Goal: Task Accomplishment & Management: Manage account settings

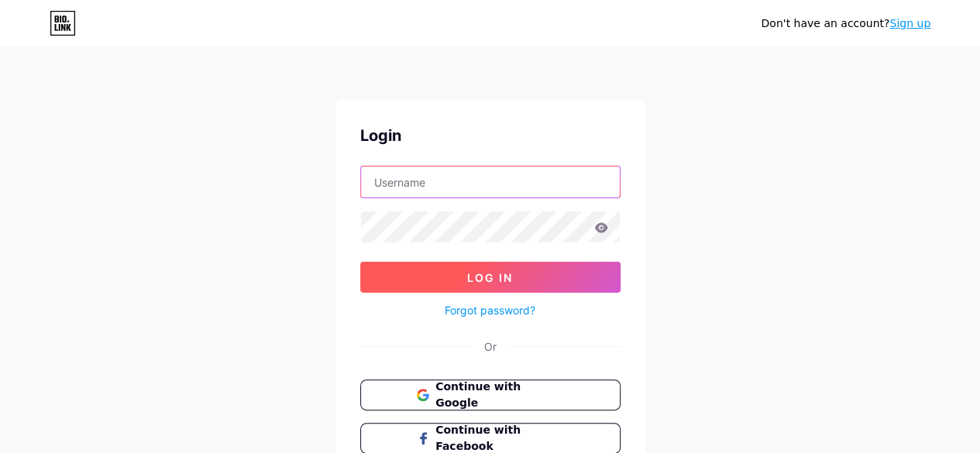
type input "yolobeforestetho@gmail.com"
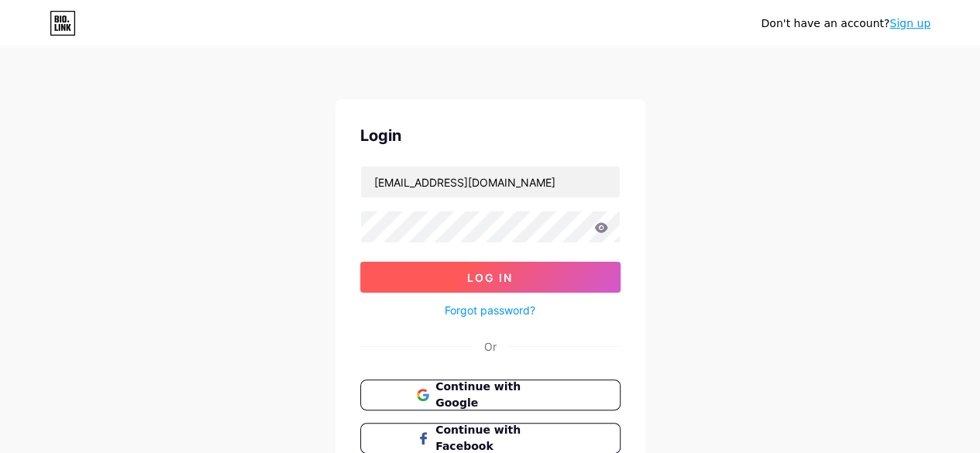
click at [499, 286] on button "Log In" at bounding box center [490, 277] width 260 height 31
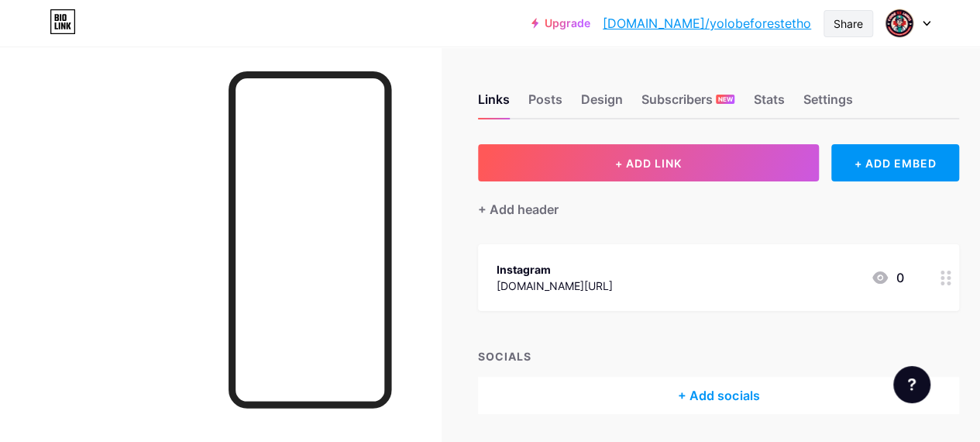
click at [851, 29] on div "Share" at bounding box center [848, 23] width 29 height 16
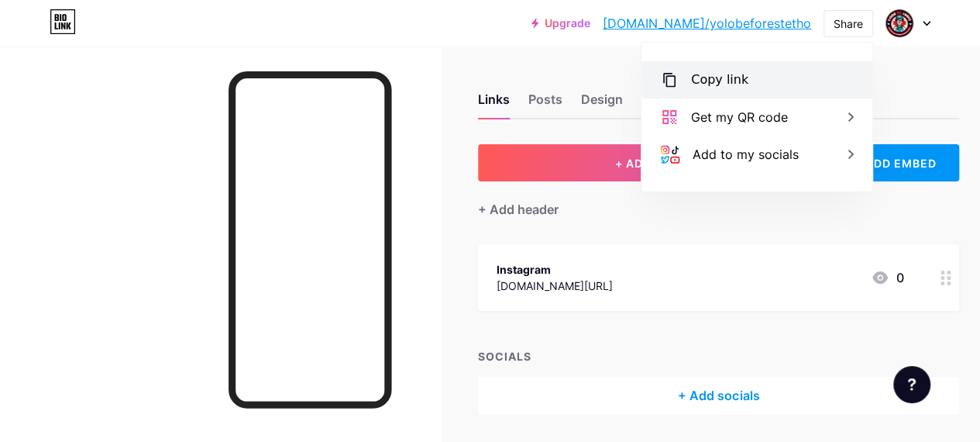
click at [743, 77] on div "Copy link" at bounding box center [757, 79] width 231 height 37
click at [723, 84] on div "Copy link" at bounding box center [719, 80] width 57 height 19
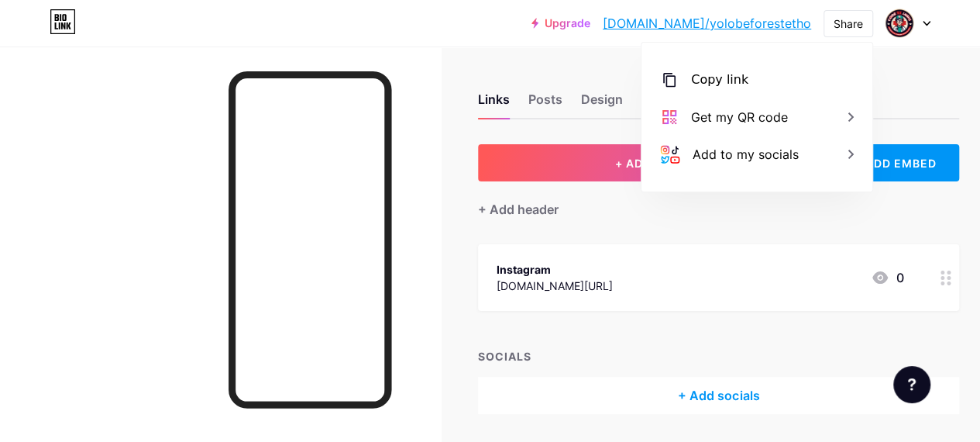
click at [438, 164] on div at bounding box center [220, 267] width 441 height 442
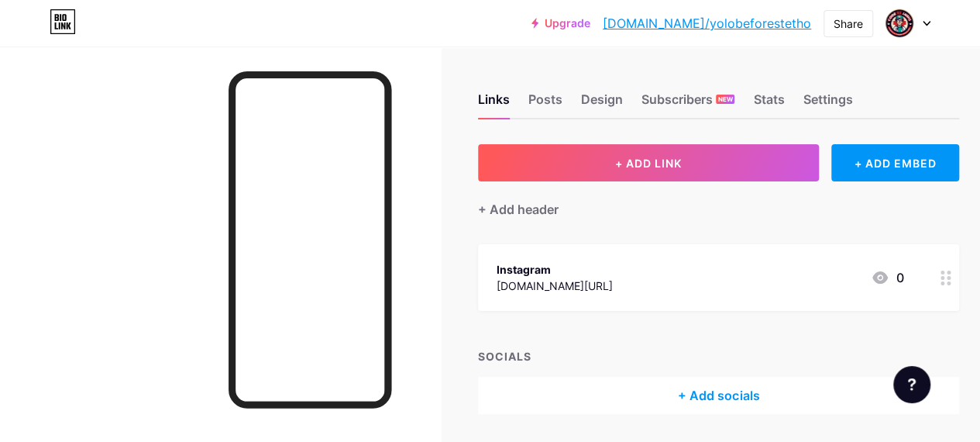
click at [919, 27] on div at bounding box center [908, 23] width 45 height 28
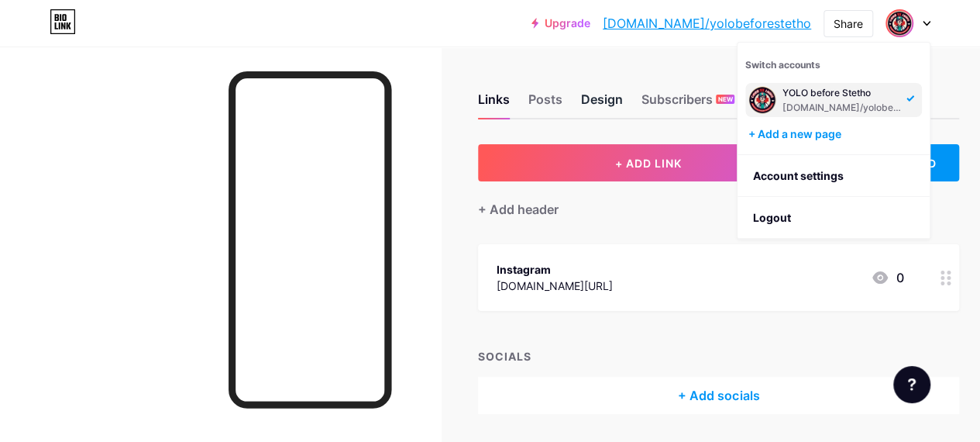
click at [594, 98] on div "Design" at bounding box center [602, 104] width 42 height 28
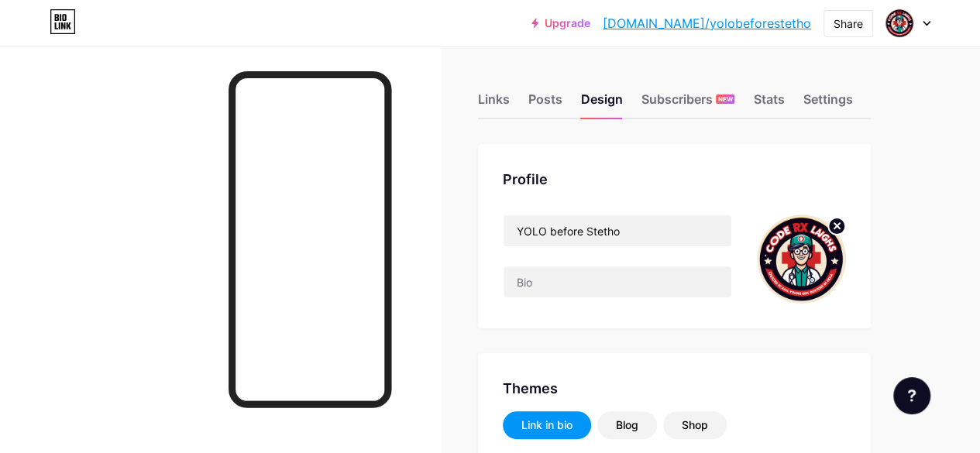
click at [840, 226] on icon at bounding box center [837, 225] width 5 height 5
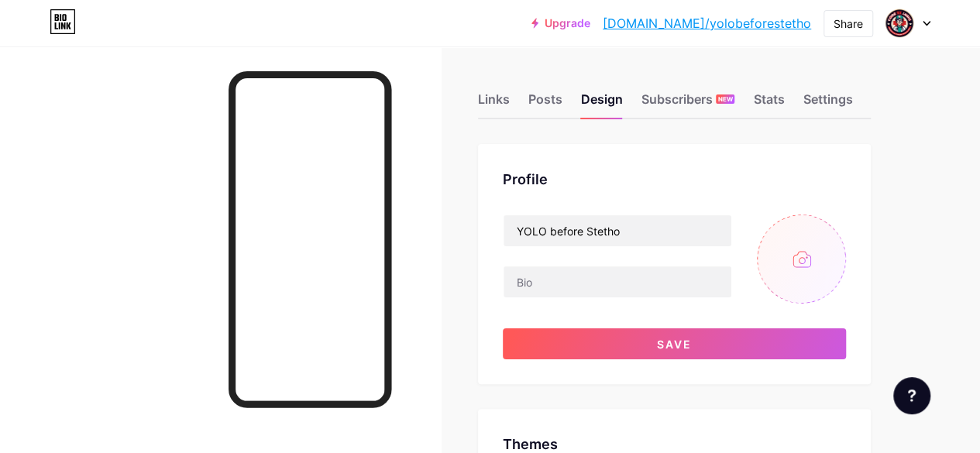
click at [807, 260] on input "file" at bounding box center [801, 259] width 89 height 89
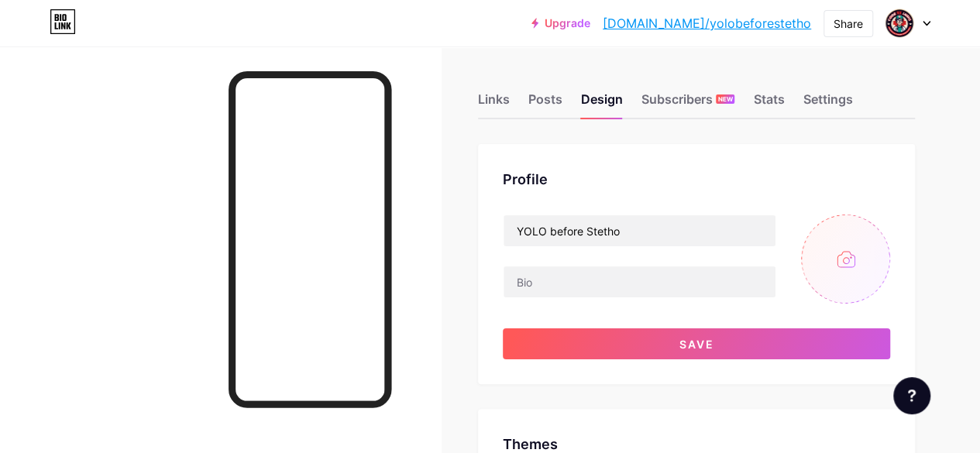
type input "C:\fakepath\2.jpg"
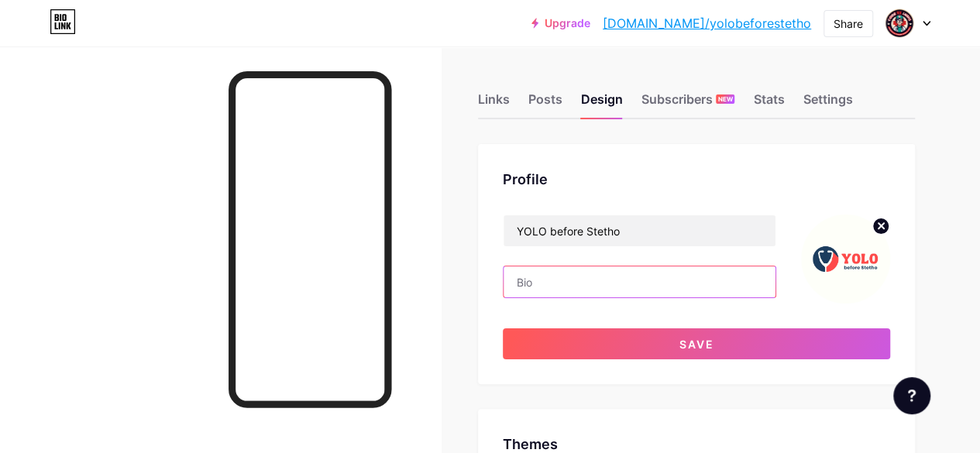
click at [597, 281] on input "text" at bounding box center [640, 282] width 272 height 31
paste input "https://bio.link/yolobeforestetho"
type input "h"
click at [617, 282] on input "text" at bounding box center [640, 282] width 272 height 31
paste input "⚕️ For doctors & med students navigating chaos. 💊 Prescriptions, shifts & med l…"
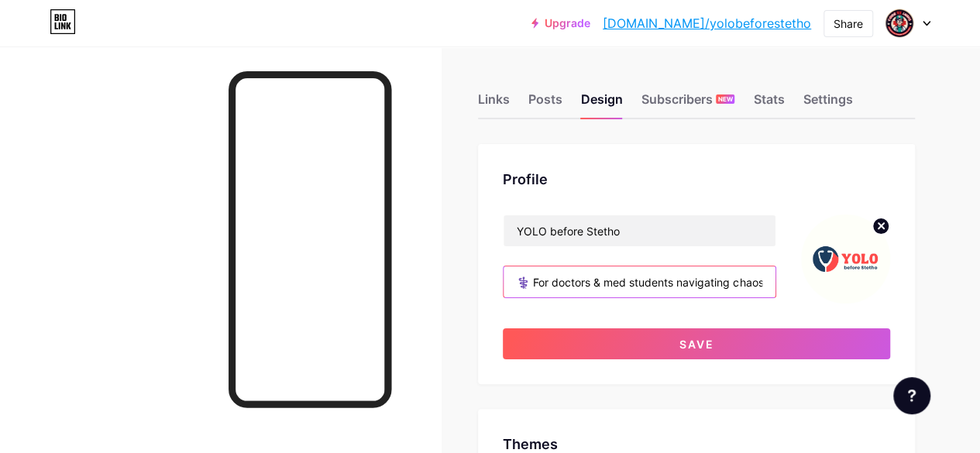
scroll to position [0, 191]
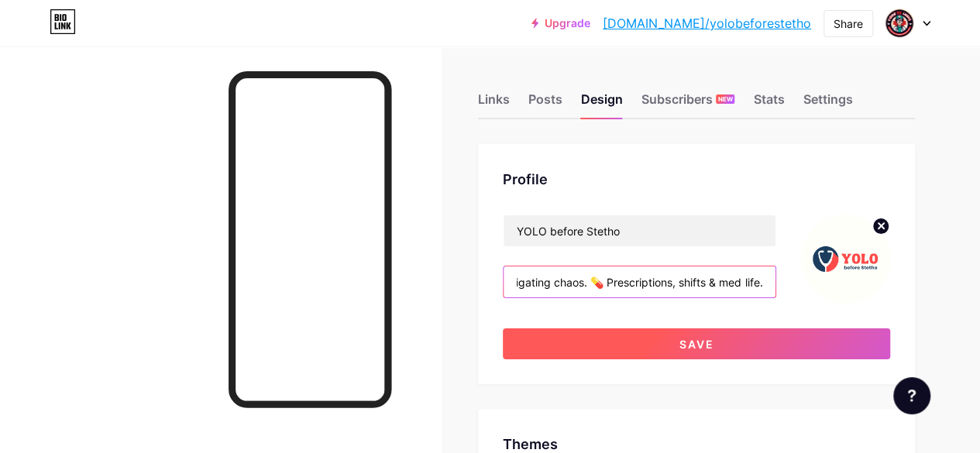
type input "⚕️ For doctors & med students navigating chaos. 💊 Prescriptions, shifts & med l…"
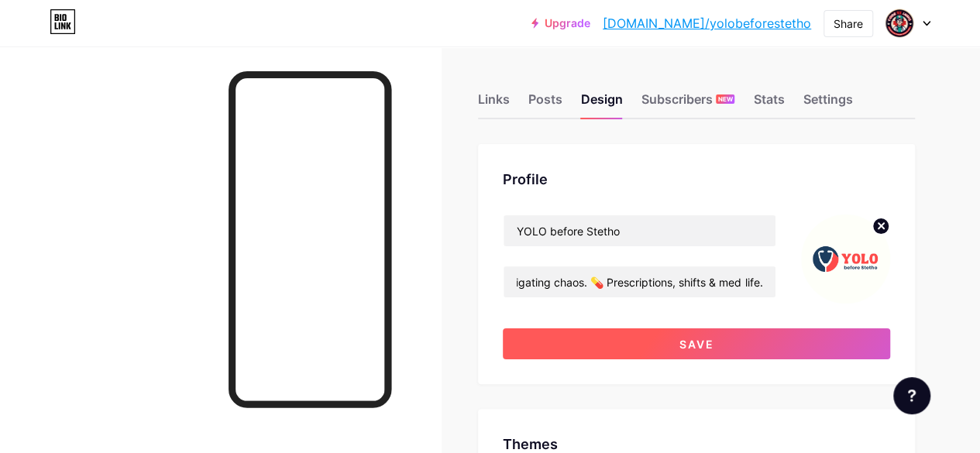
scroll to position [0, 0]
click at [671, 348] on button "Save" at bounding box center [696, 344] width 387 height 31
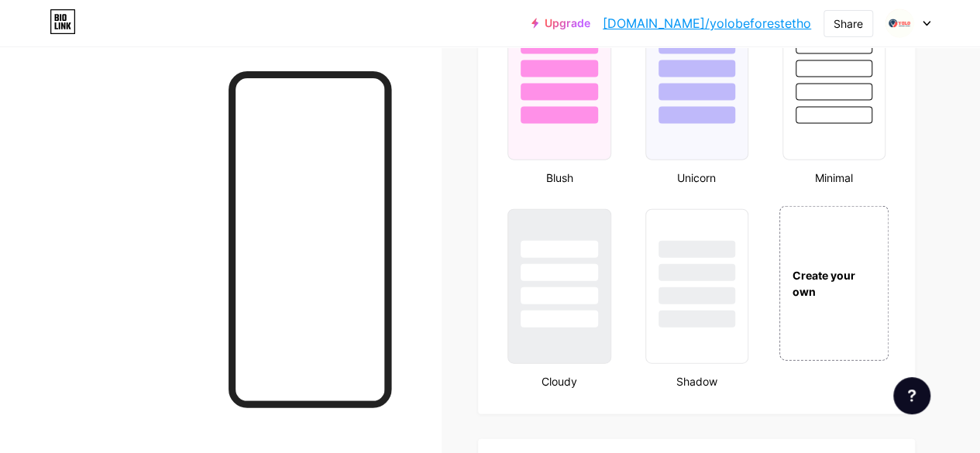
scroll to position [1705, 0]
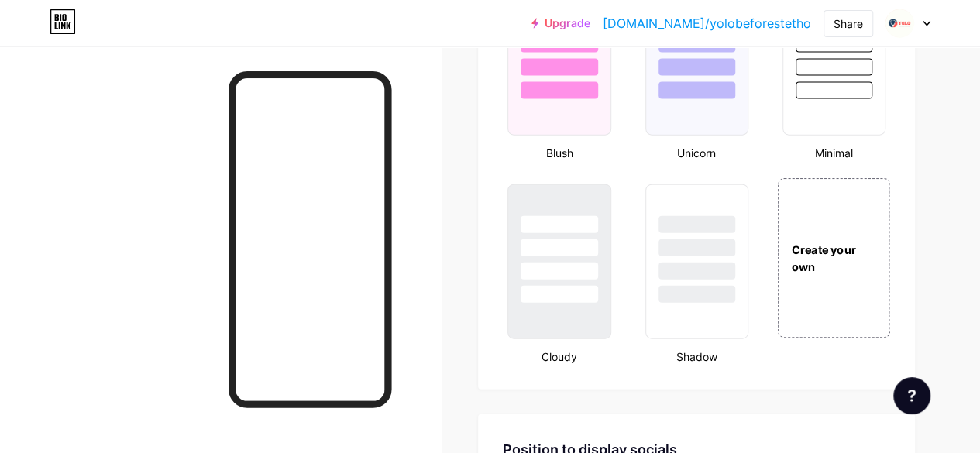
click at [817, 301] on div "Create your own" at bounding box center [834, 258] width 112 height 160
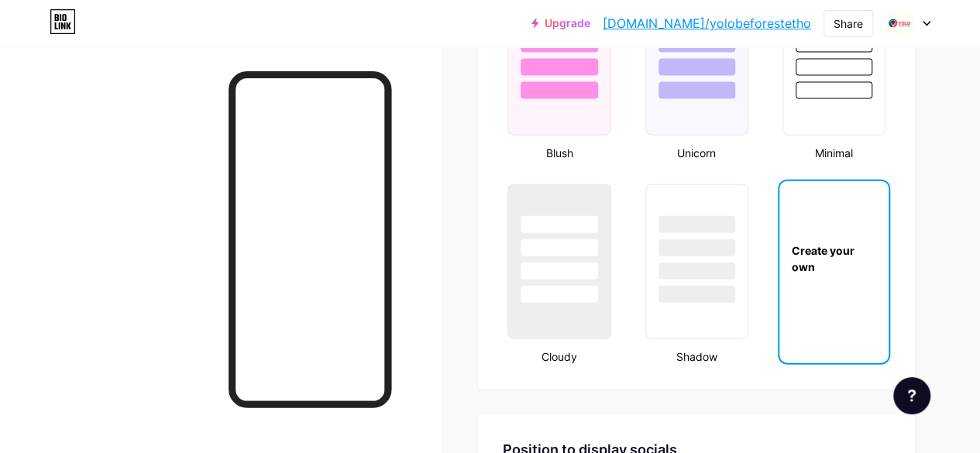
scroll to position [1782, 0]
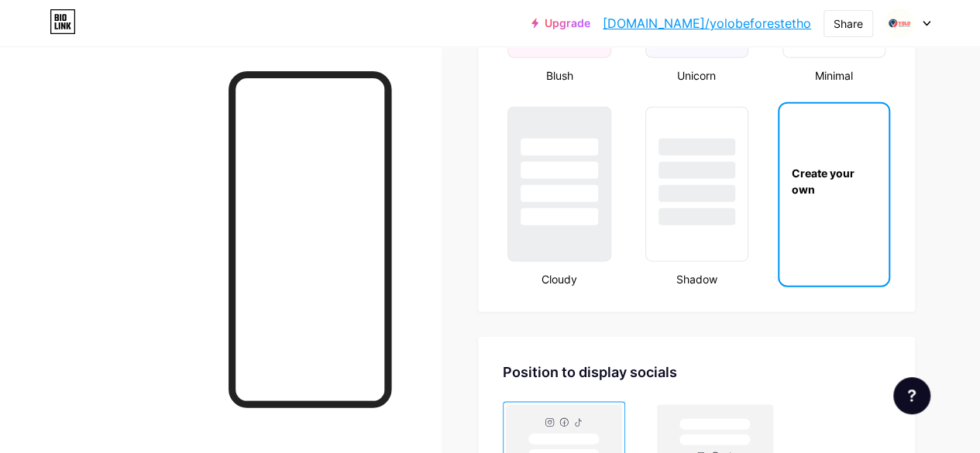
click at [835, 184] on div "Create your own" at bounding box center [834, 181] width 109 height 33
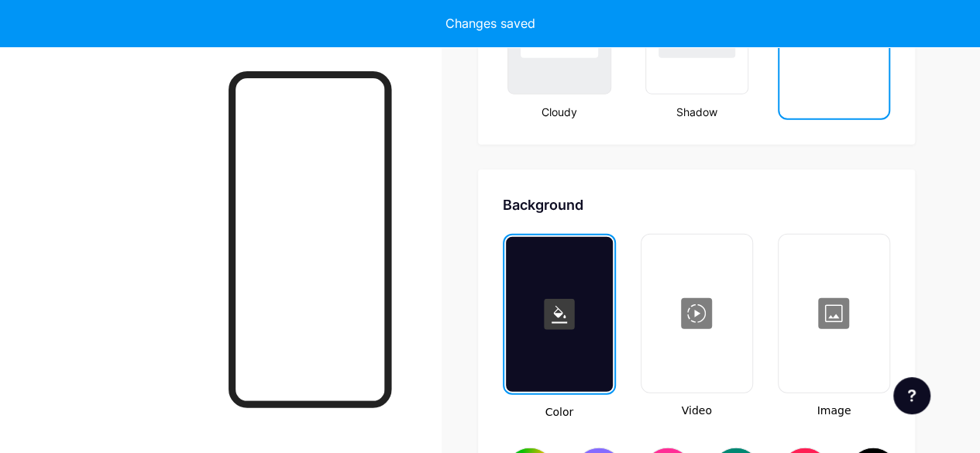
scroll to position [2057, 0]
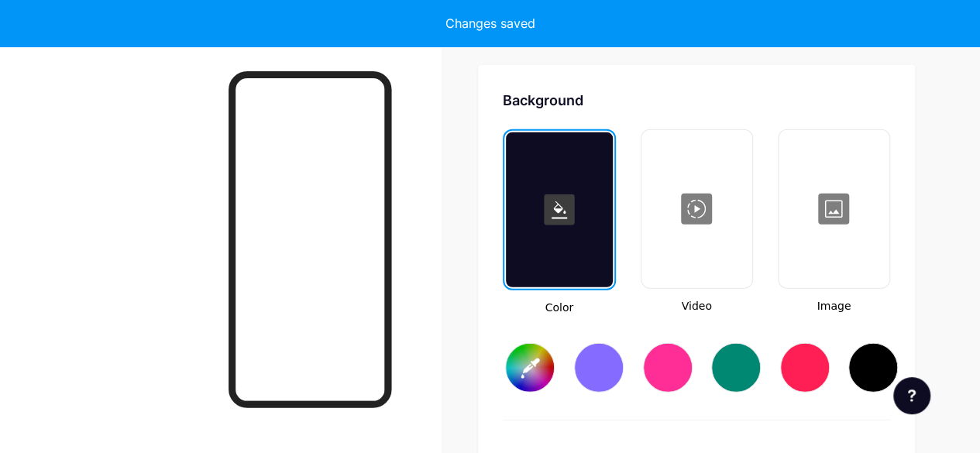
type input "#ffffff"
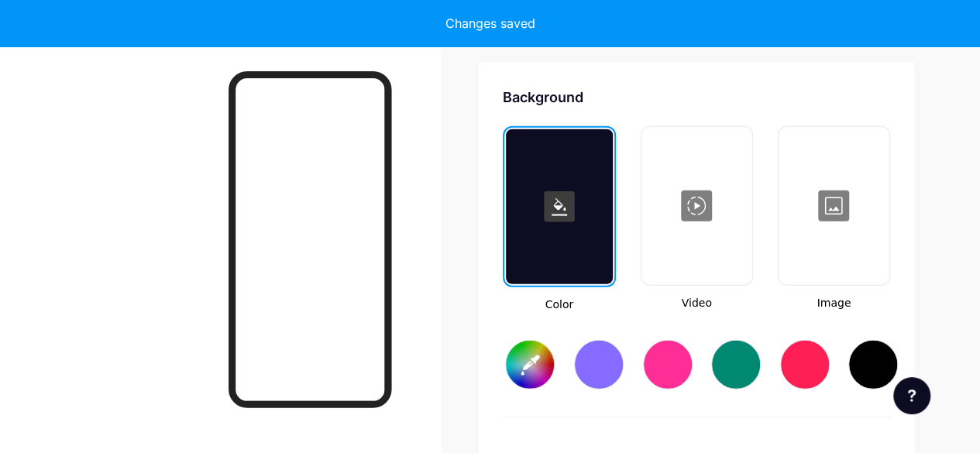
type input "#ffffff"
type input "#000000"
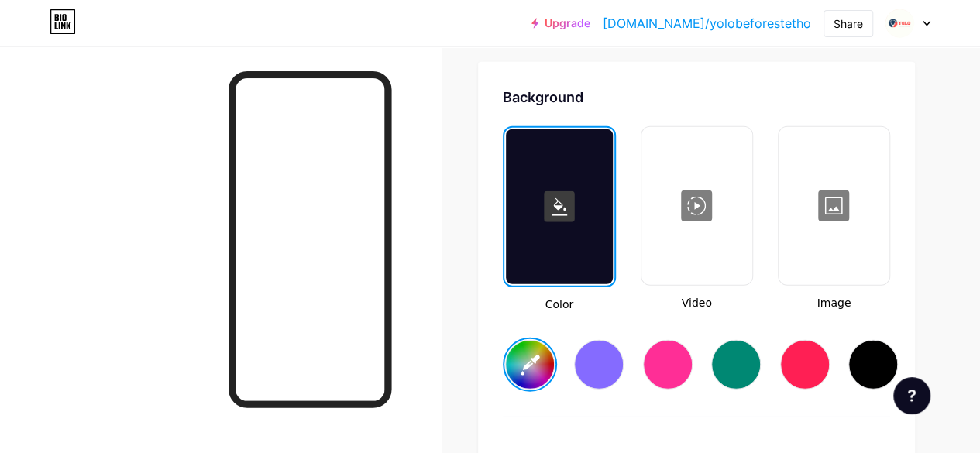
click at [842, 218] on div at bounding box center [834, 206] width 108 height 155
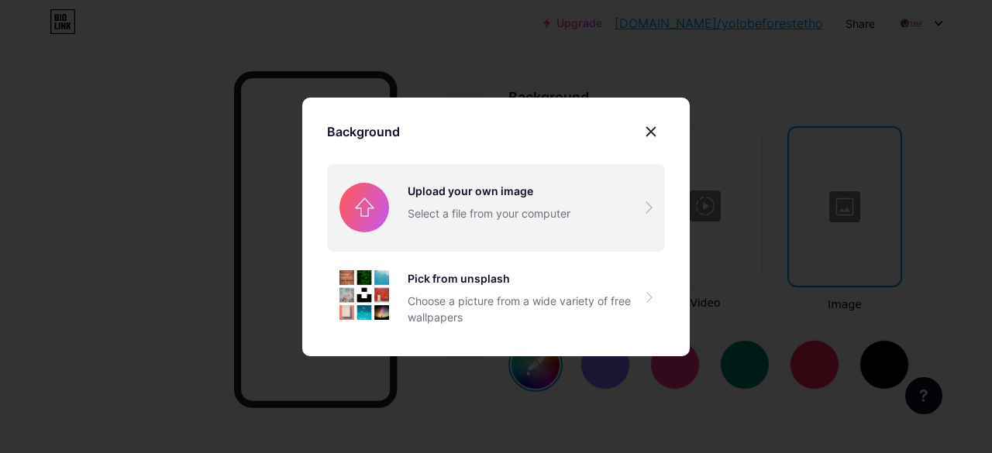
click at [440, 213] on input "file" at bounding box center [496, 207] width 338 height 87
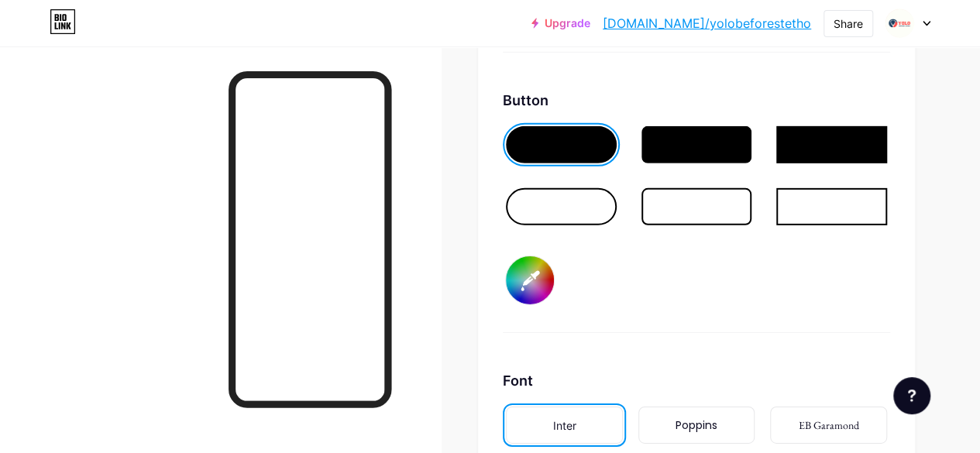
scroll to position [2367, 0]
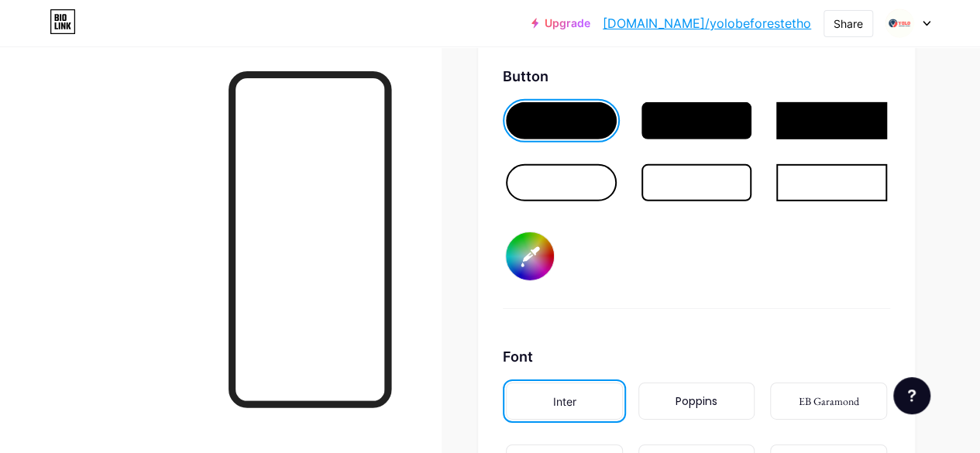
click at [675, 181] on div at bounding box center [697, 182] width 111 height 37
click at [532, 263] on input "#000000" at bounding box center [530, 256] width 48 height 48
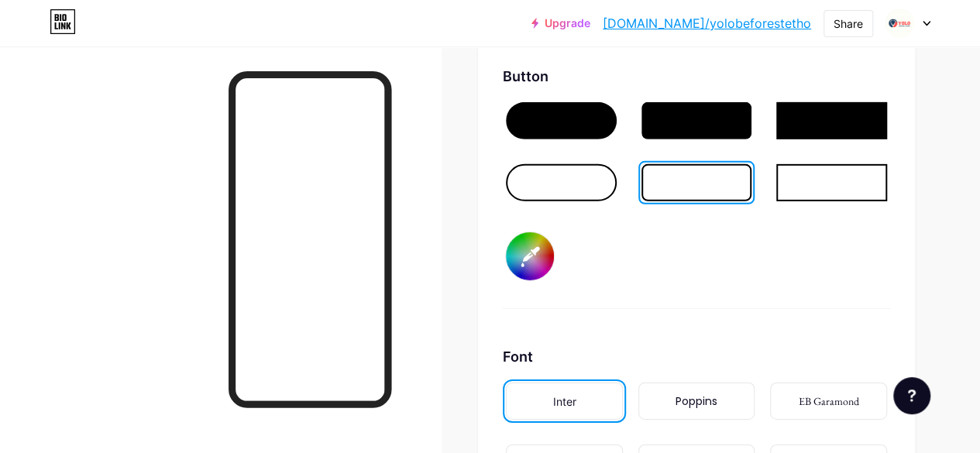
type input "#1d3d5f"
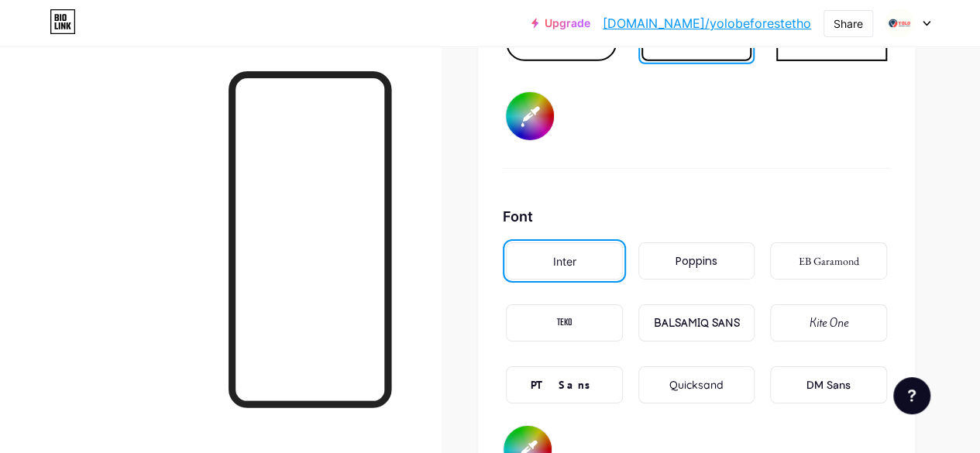
scroll to position [2522, 0]
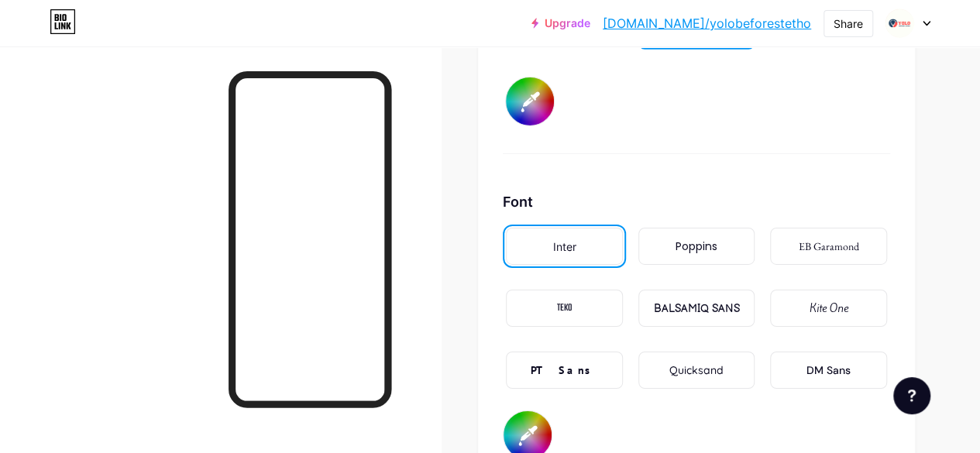
click at [707, 258] on div "Poppins" at bounding box center [697, 246] width 117 height 37
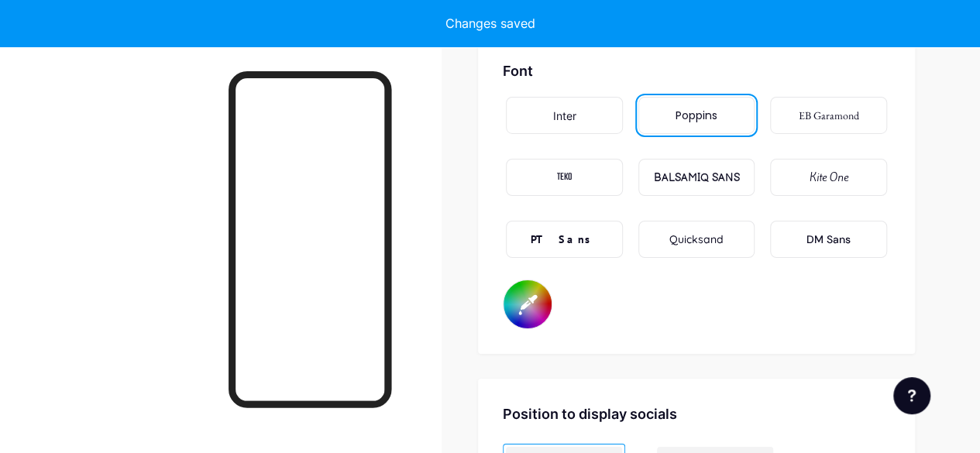
scroll to position [2677, 0]
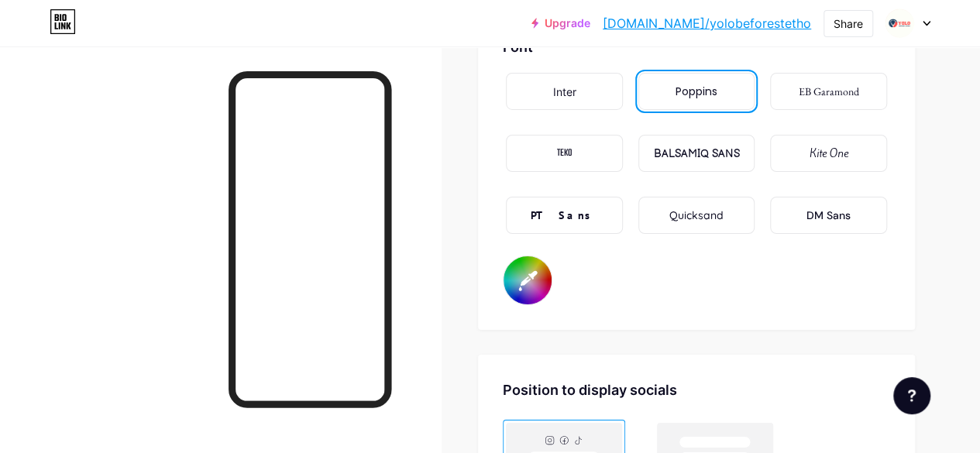
click at [529, 283] on input "#000000" at bounding box center [528, 280] width 48 height 48
type input "#1d3d5f"
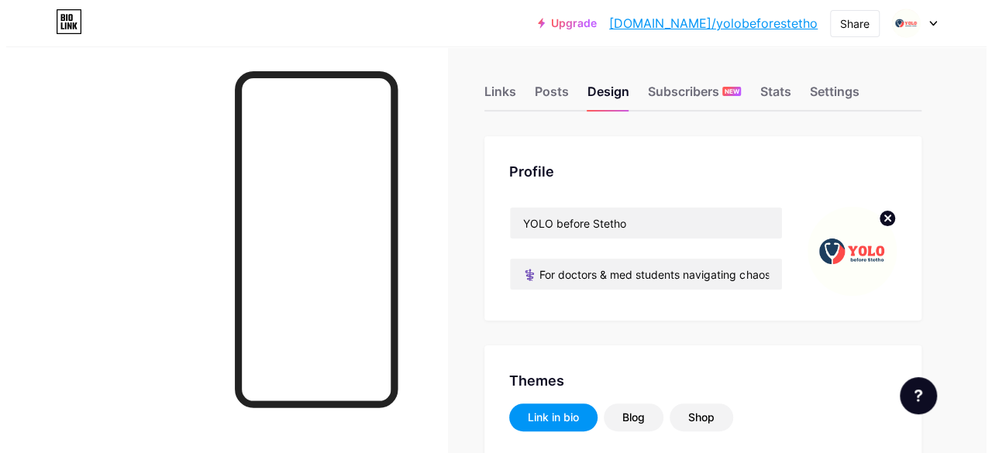
scroll to position [0, 0]
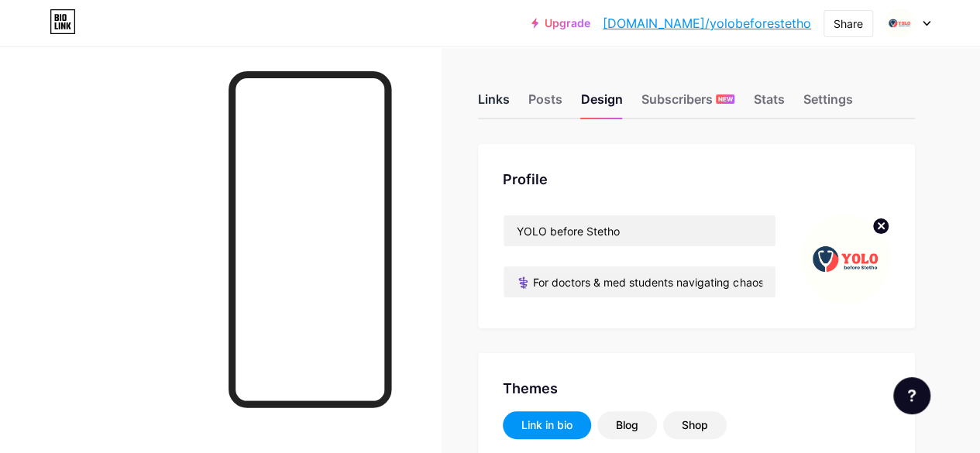
click at [507, 101] on div "Links" at bounding box center [494, 104] width 32 height 28
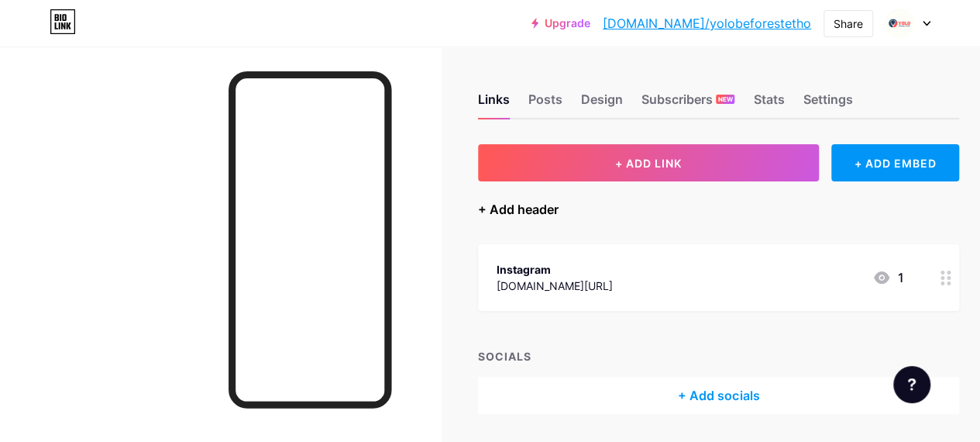
click at [535, 212] on div "+ Add header" at bounding box center [518, 209] width 81 height 19
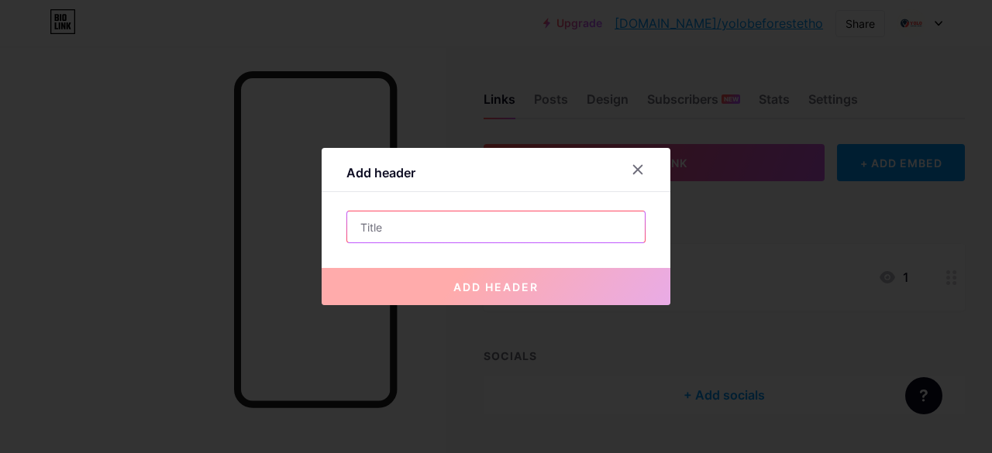
click at [479, 235] on input "text" at bounding box center [496, 227] width 298 height 31
paste input "➡️ Follow for your daily dose of humor, relief & sanity!"
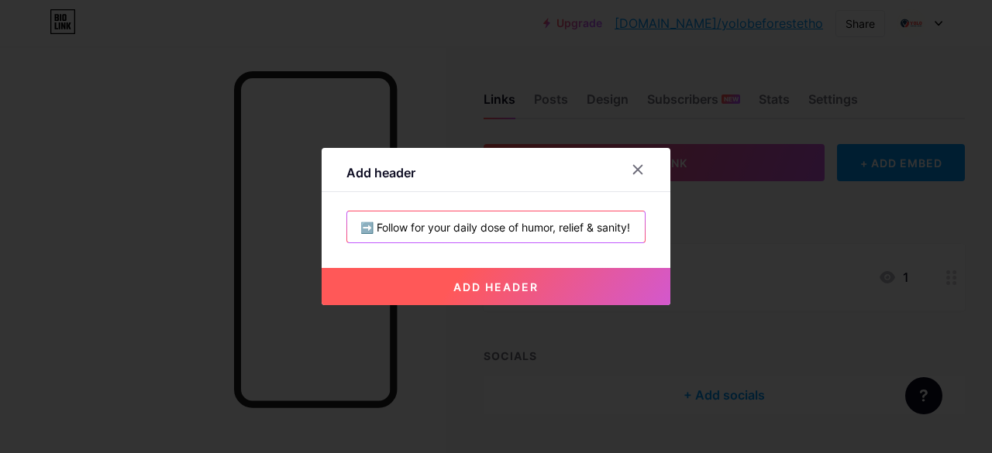
type input "➡️ Follow for your daily dose of humor, relief & sanity!"
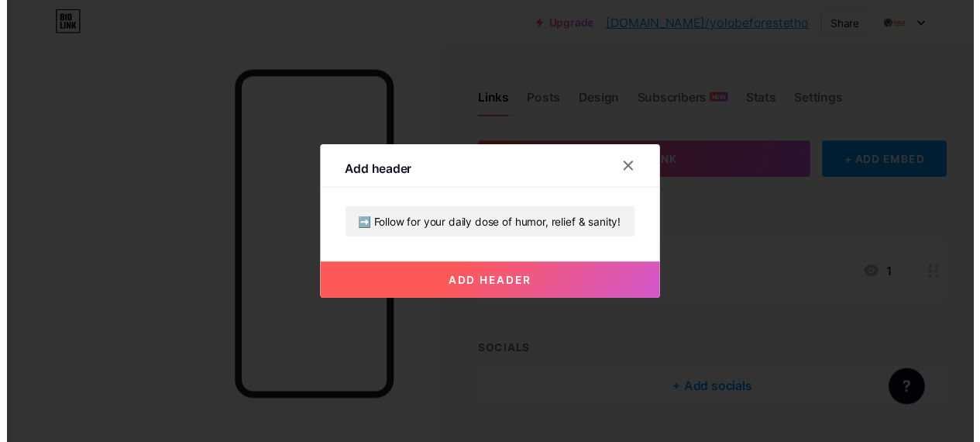
scroll to position [0, 0]
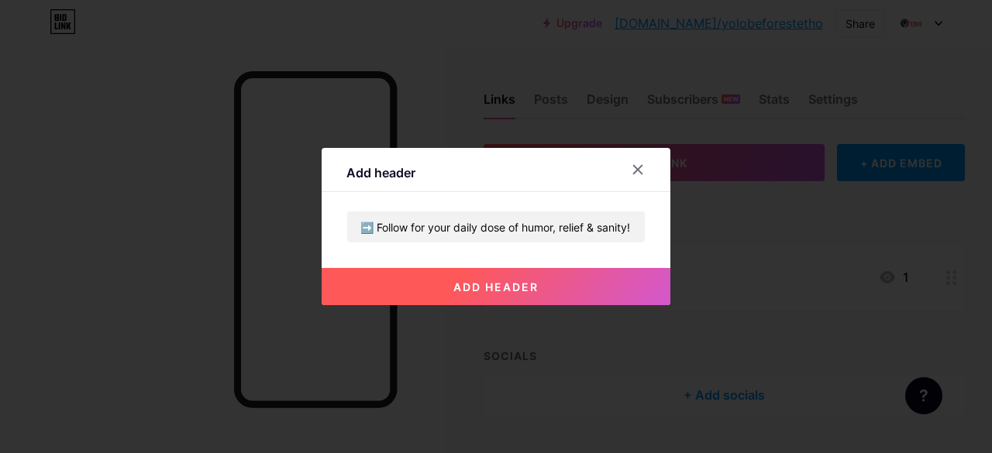
click at [502, 301] on button "add header" at bounding box center [496, 286] width 349 height 37
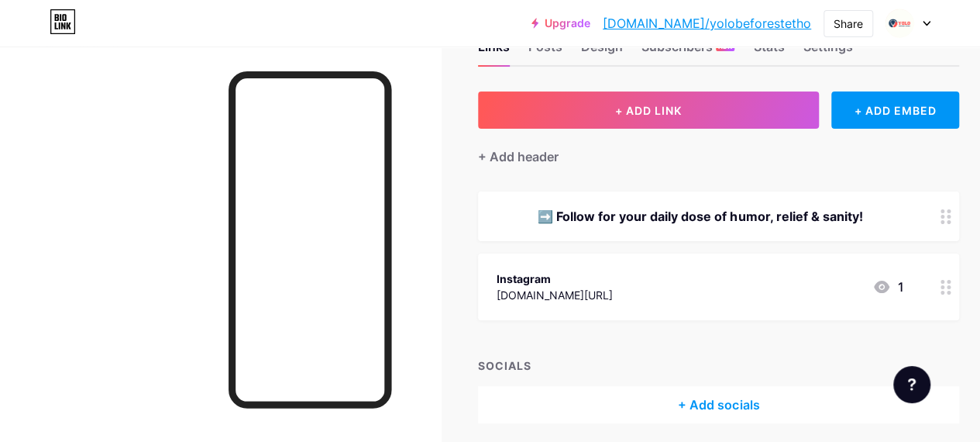
scroll to position [77, 0]
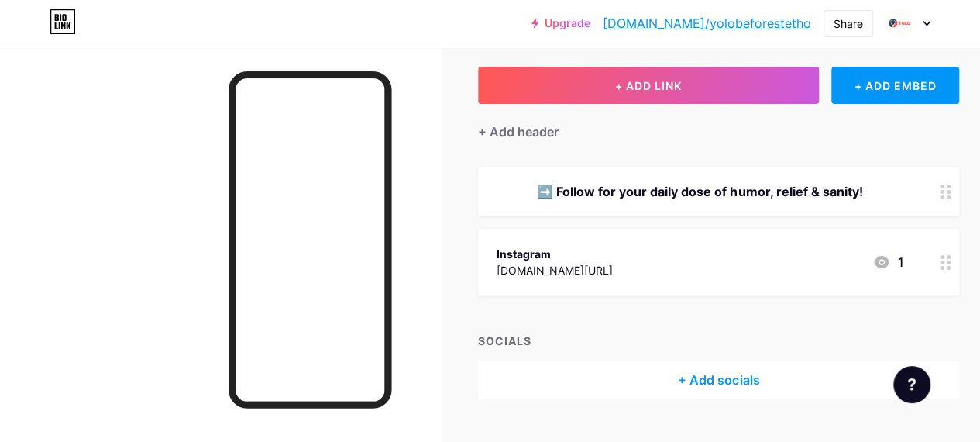
click at [951, 263] on icon at bounding box center [946, 262] width 11 height 15
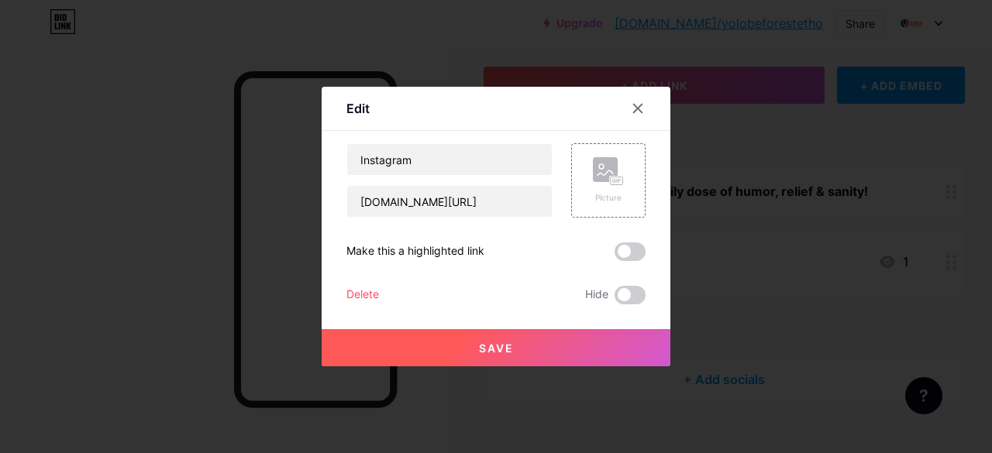
click at [346, 292] on div "Delete" at bounding box center [362, 295] width 33 height 19
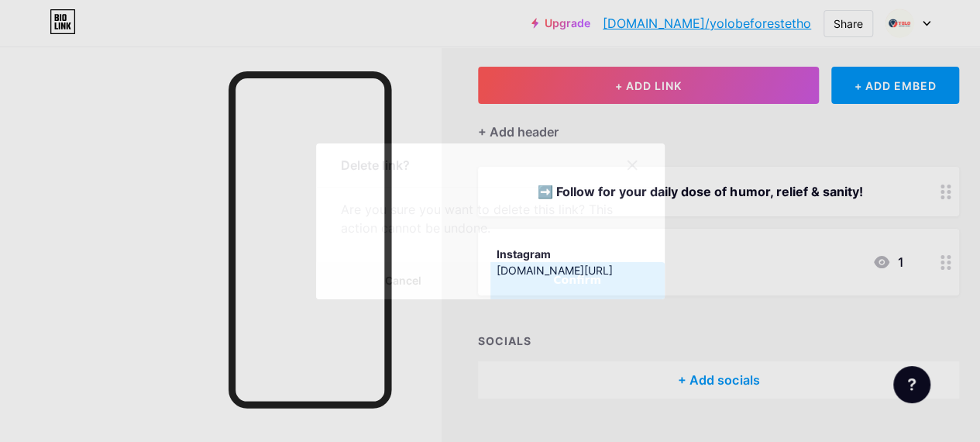
click at [548, 282] on button "Confirm" at bounding box center [578, 280] width 174 height 37
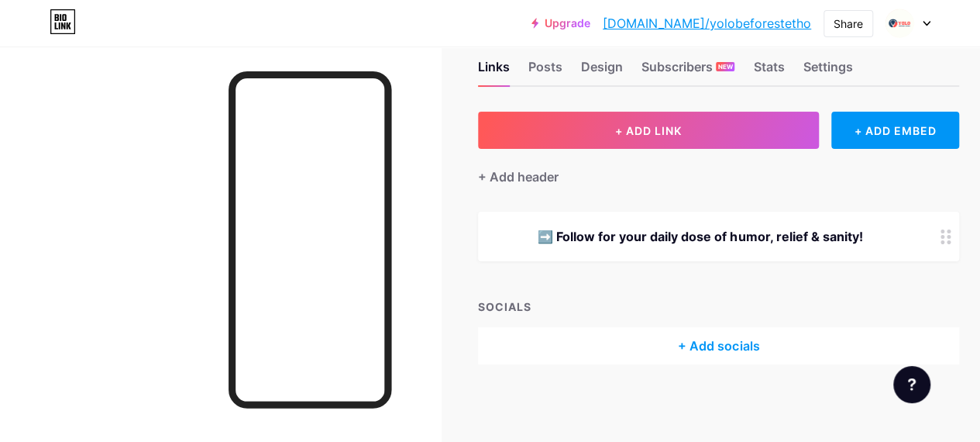
scroll to position [32, 0]
click at [733, 339] on div "+ Add socials" at bounding box center [718, 346] width 481 height 37
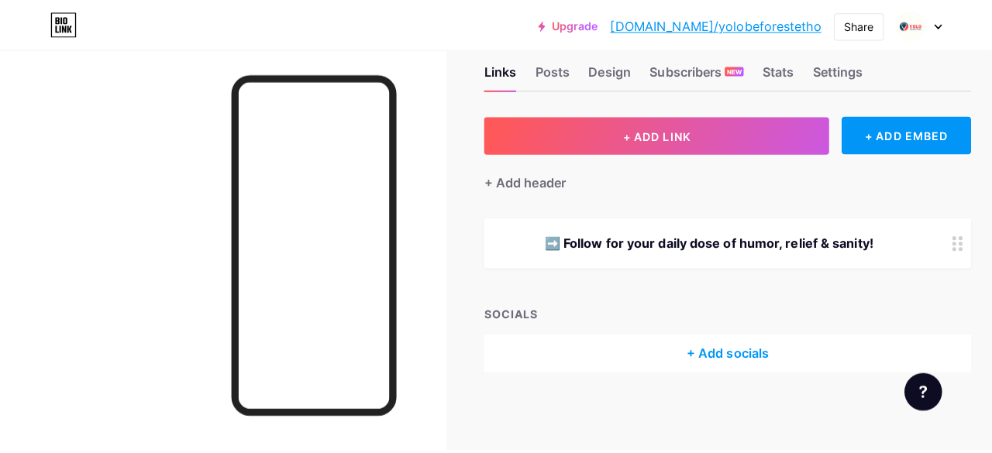
scroll to position [20, 0]
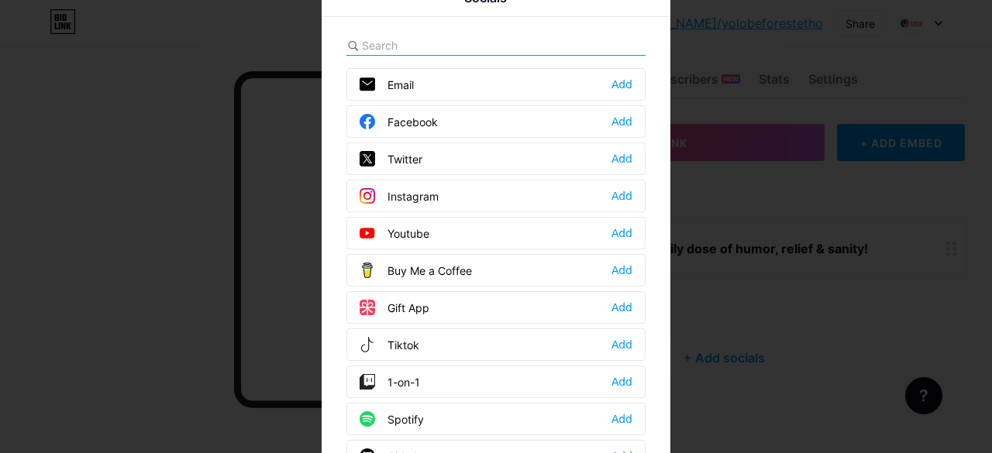
click at [135, 175] on div at bounding box center [496, 226] width 992 height 453
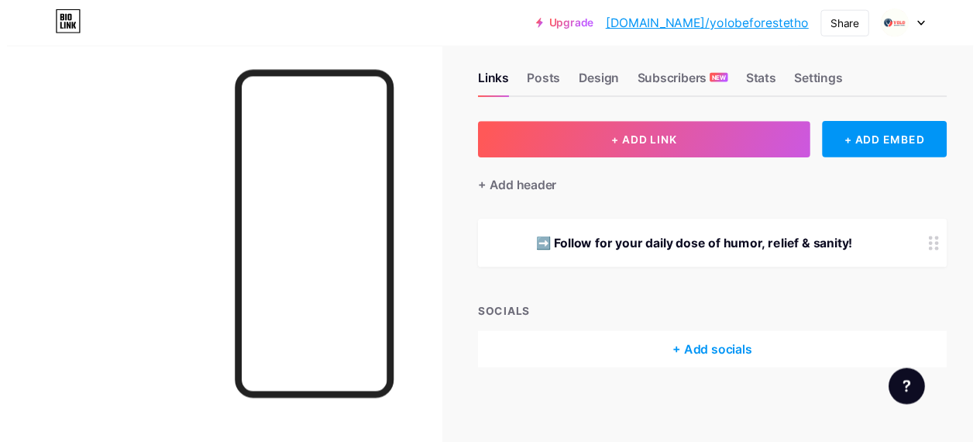
scroll to position [32, 0]
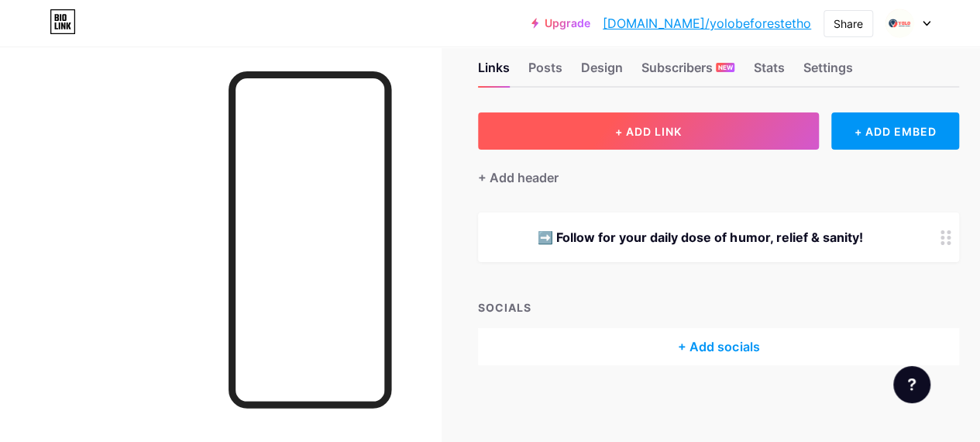
click at [707, 132] on button "+ ADD LINK" at bounding box center [648, 130] width 341 height 37
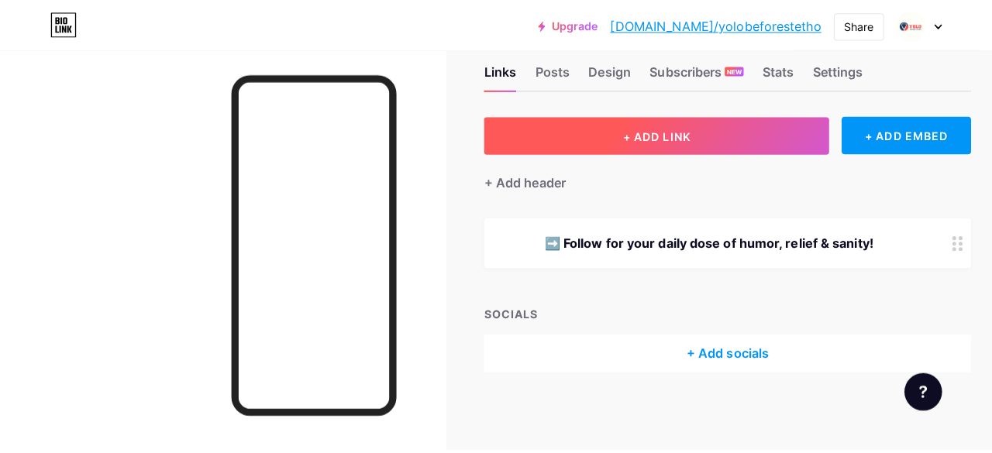
scroll to position [20, 0]
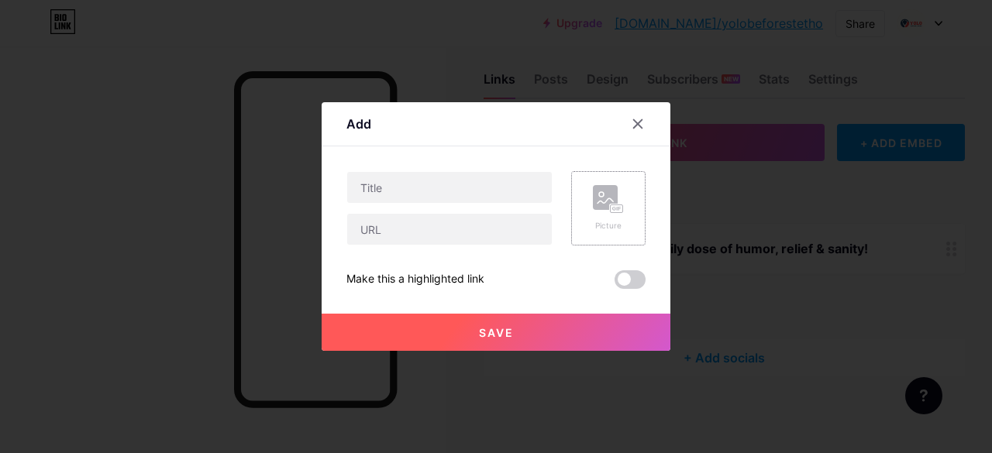
click at [609, 215] on div "Picture" at bounding box center [608, 208] width 31 height 46
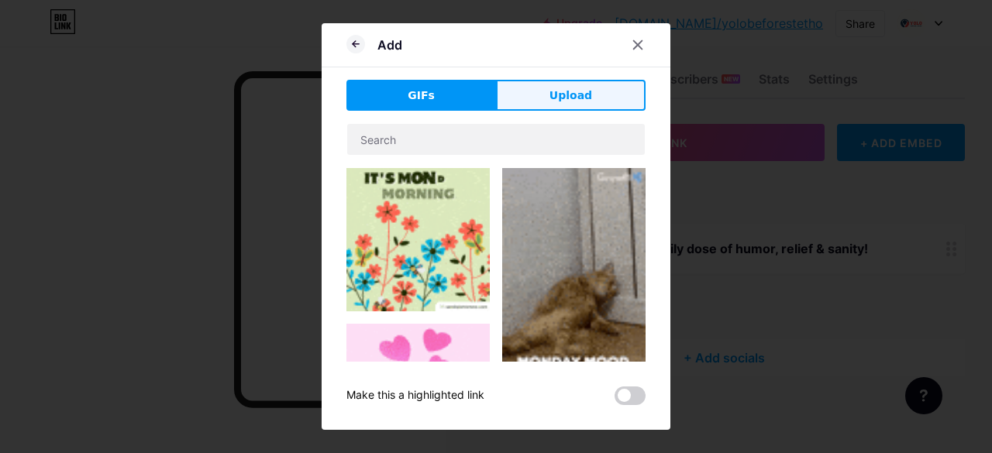
click at [562, 92] on span "Upload" at bounding box center [570, 96] width 43 height 16
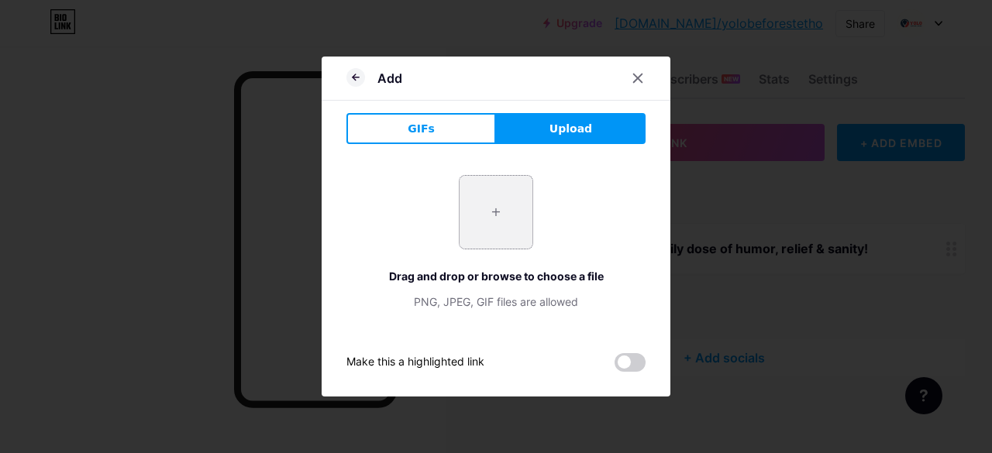
click at [491, 225] on input "file" at bounding box center [496, 212] width 73 height 73
type input "C:\fakepath\3.jpg"
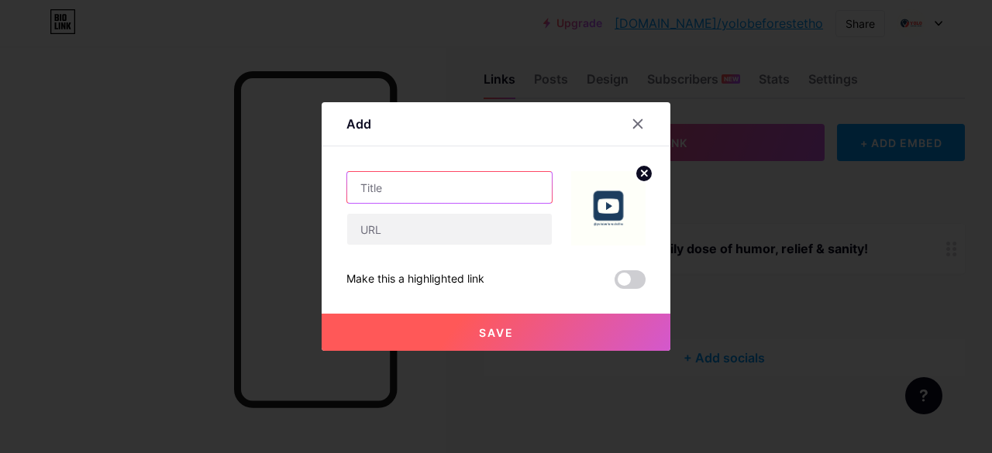
click at [374, 191] on input "text" at bounding box center [449, 187] width 205 height 31
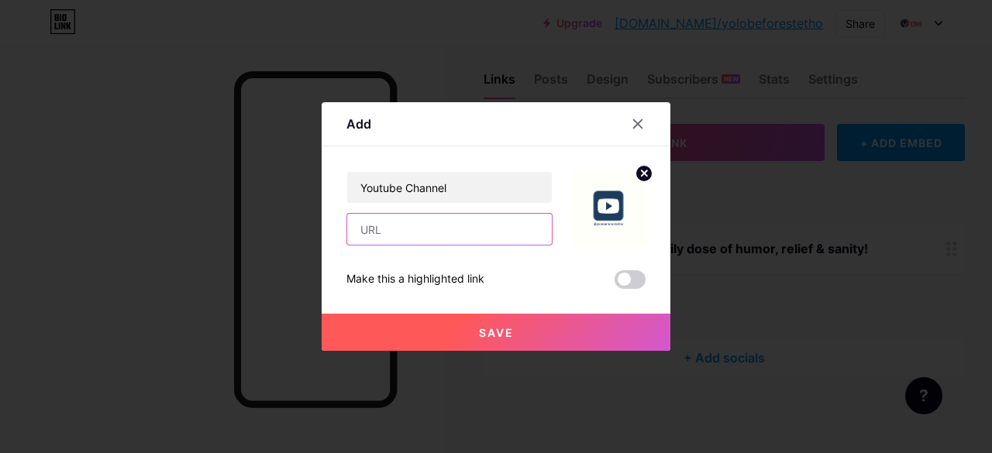
click at [401, 222] on input "text" at bounding box center [449, 229] width 205 height 31
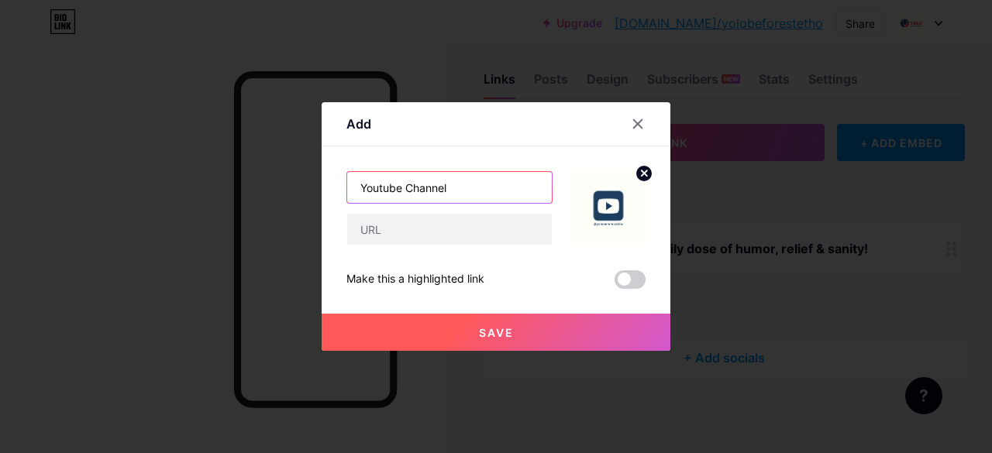
click at [377, 188] on input "Youtube Channel" at bounding box center [449, 187] width 205 height 31
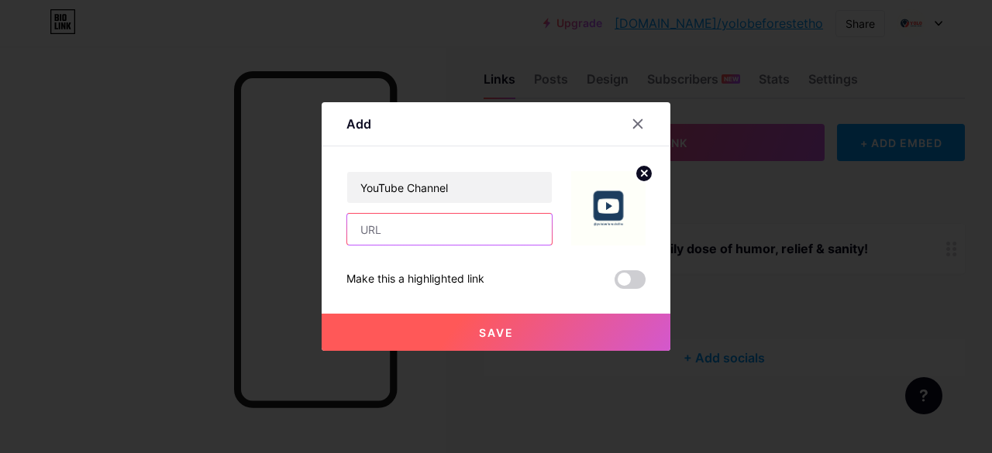
click at [420, 229] on input "text" at bounding box center [449, 229] width 205 height 31
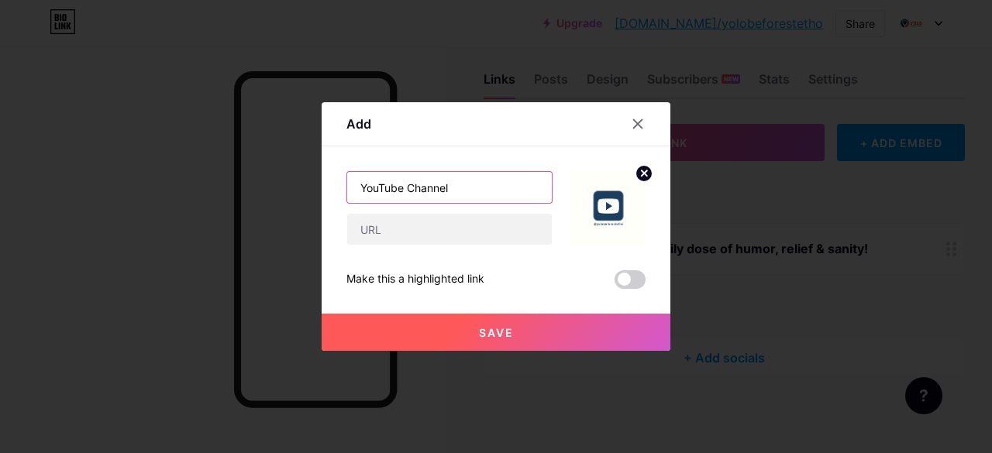
click at [377, 189] on input "YouTube Channel" at bounding box center [449, 187] width 205 height 31
type input "Youtube Channel"
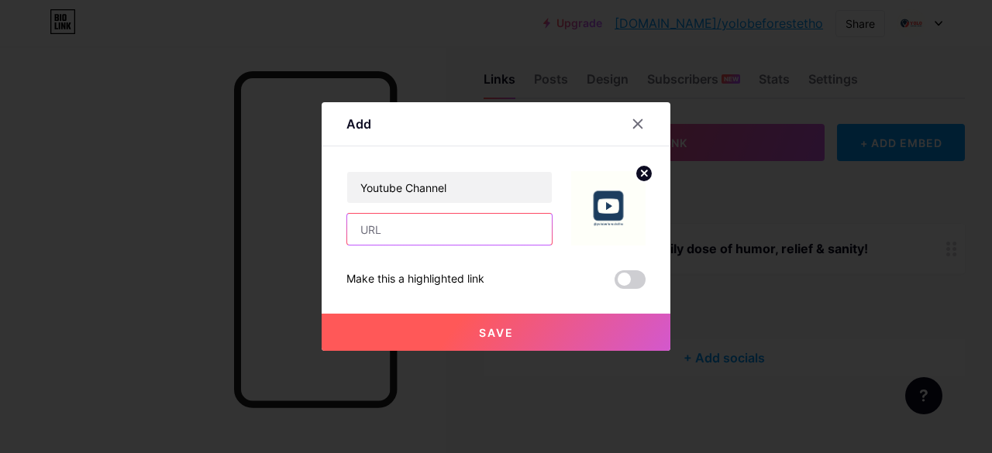
click at [416, 236] on input "text" at bounding box center [449, 229] width 205 height 31
click at [429, 239] on input "text" at bounding box center [449, 229] width 205 height 31
paste input "https://www.youtube.com/@yolobeforestetho"
type input "https://www.youtube.com/@yolobeforestetho"
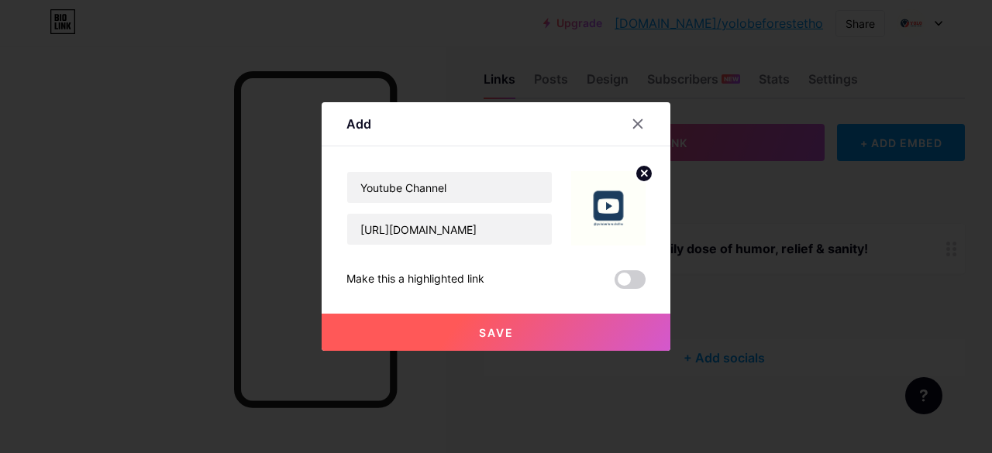
click at [494, 326] on span "Save" at bounding box center [496, 332] width 35 height 13
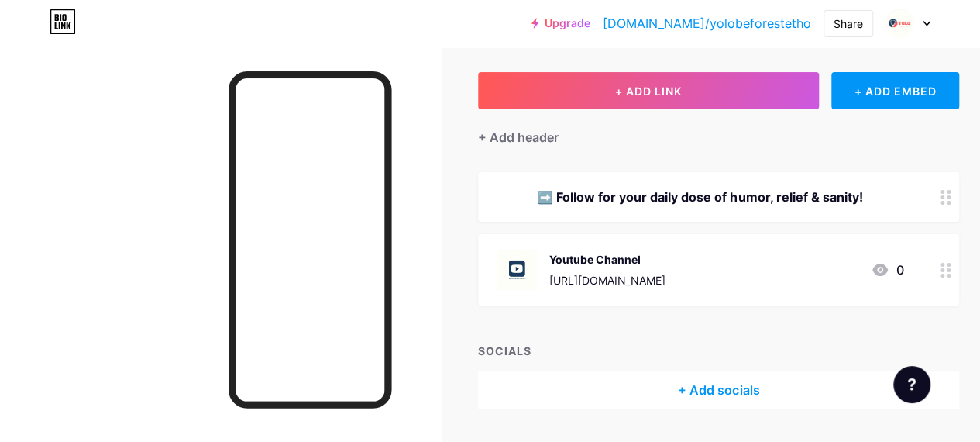
scroll to position [115, 0]
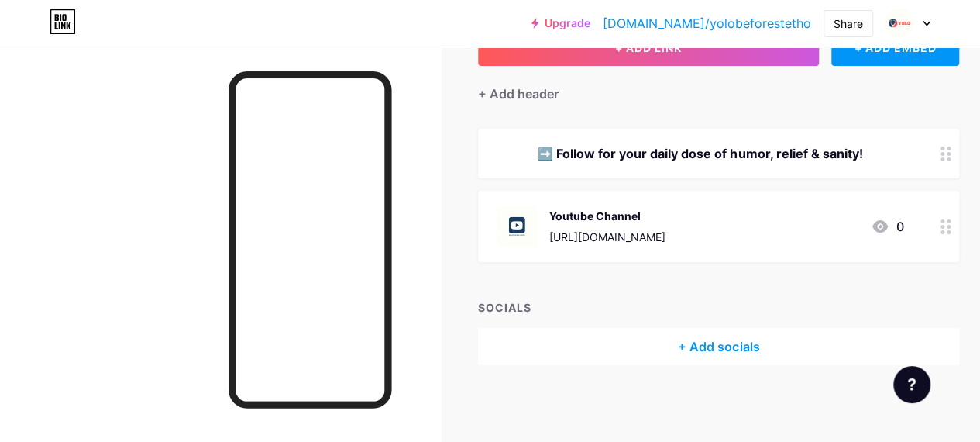
click at [737, 340] on div "+ Add socials" at bounding box center [718, 346] width 481 height 37
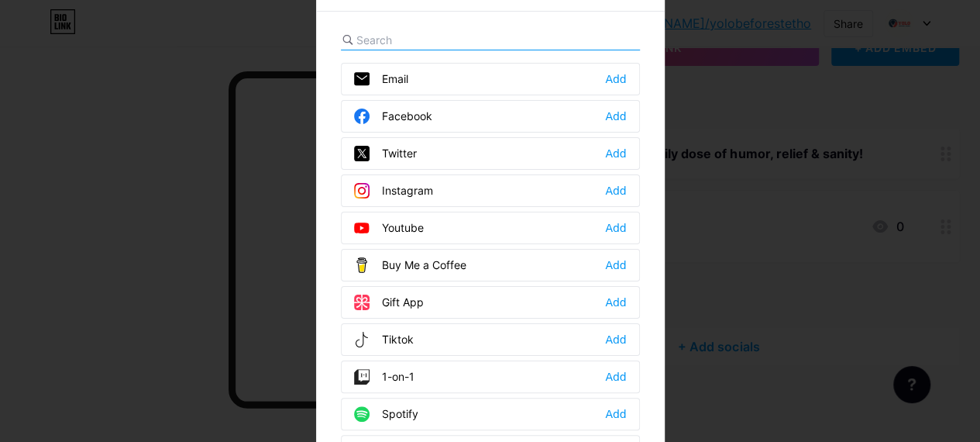
scroll to position [104, 0]
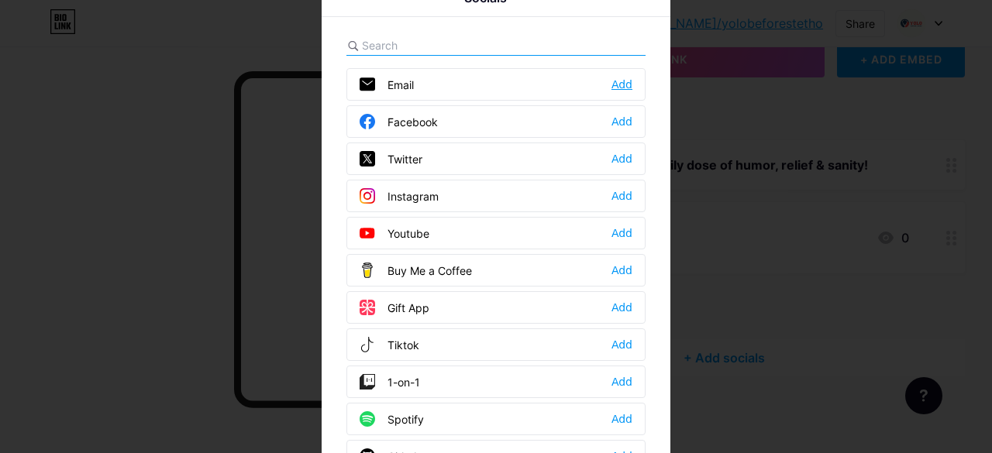
click at [623, 82] on div "Add" at bounding box center [621, 84] width 21 height 15
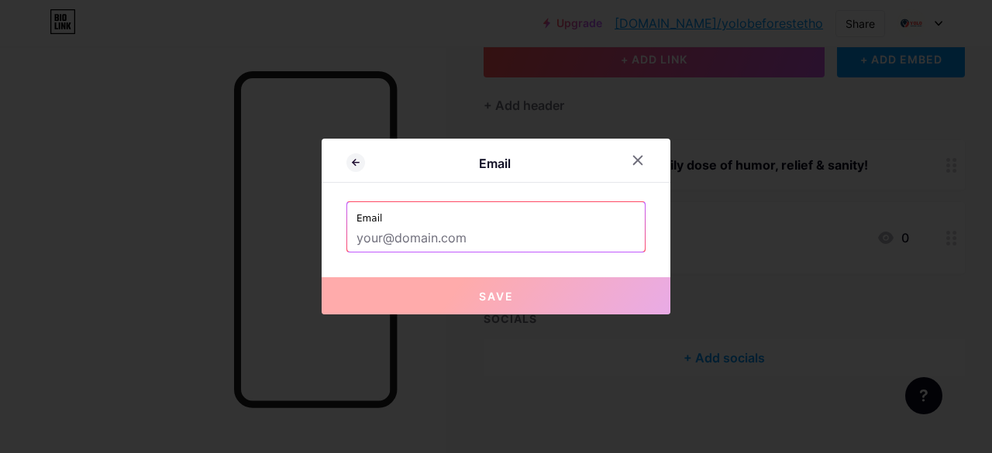
click at [425, 233] on input "text" at bounding box center [495, 239] width 279 height 26
click at [464, 237] on input "text" at bounding box center [495, 239] width 279 height 26
paste input "connect.ybs@gmail.com"
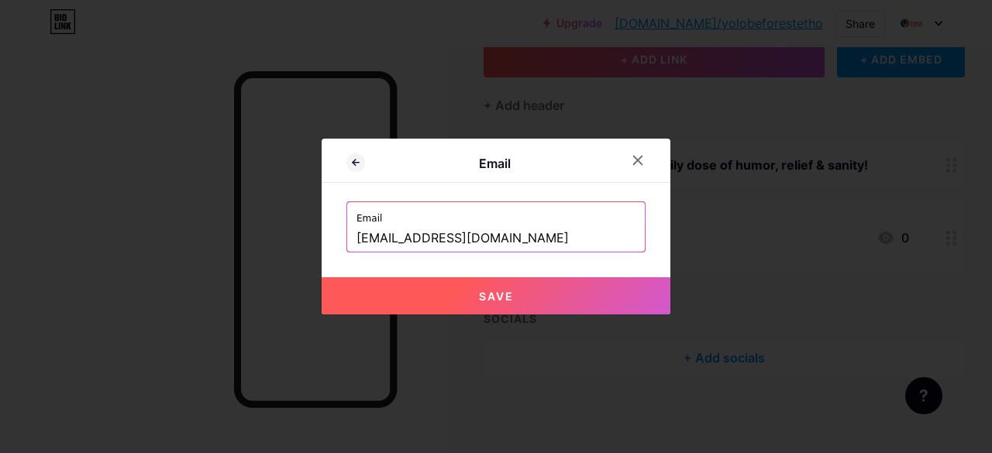
click at [500, 296] on span "Save" at bounding box center [496, 296] width 35 height 13
type input "mailto:connect.ybs@gmail.com"
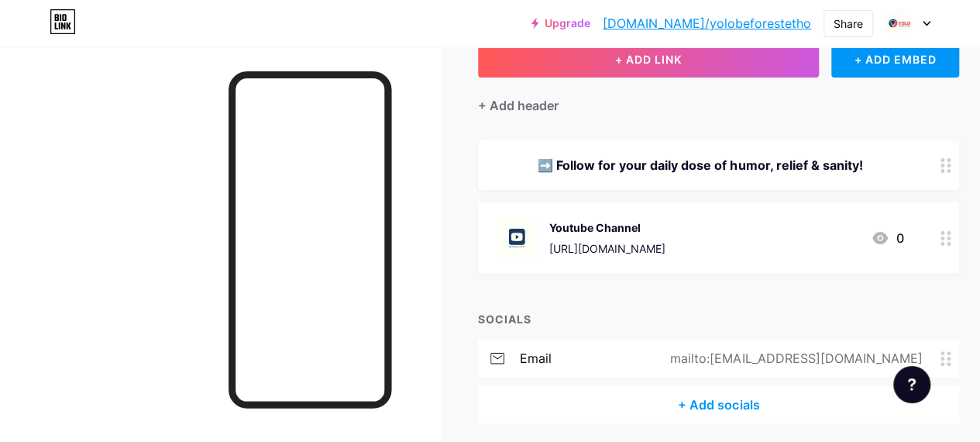
click at [710, 408] on div "+ Add socials" at bounding box center [718, 404] width 481 height 37
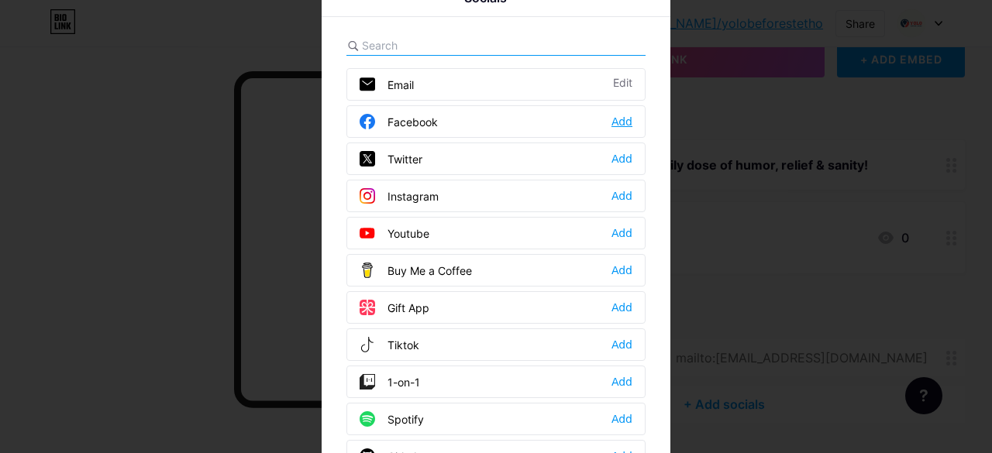
click at [617, 120] on div "Add" at bounding box center [621, 121] width 21 height 15
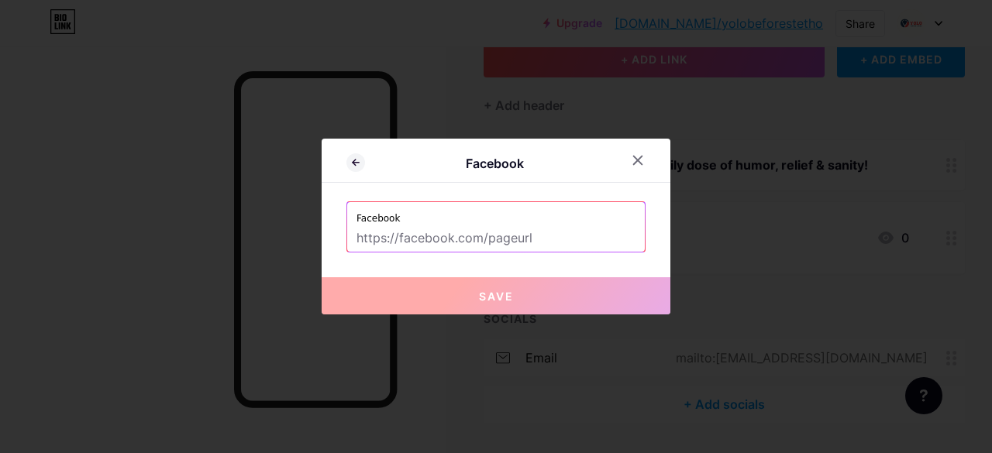
click at [473, 245] on input "text" at bounding box center [495, 239] width 279 height 26
click at [485, 229] on input "text" at bounding box center [495, 239] width 279 height 26
paste input "https://www.facebook.com/yolobeforestetho/"
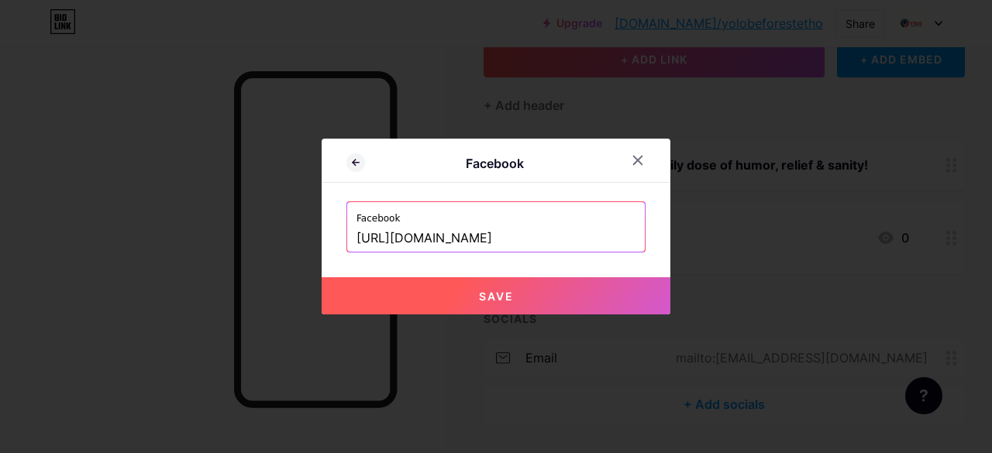
type input "https://www.facebook.com/yolobeforestetho"
click at [513, 294] on button "Save" at bounding box center [496, 295] width 349 height 37
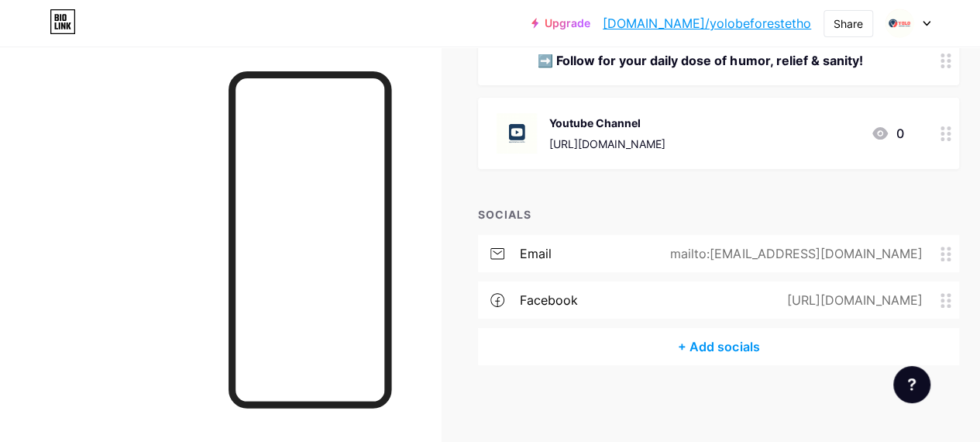
click at [714, 339] on div "+ Add socials" at bounding box center [718, 346] width 481 height 37
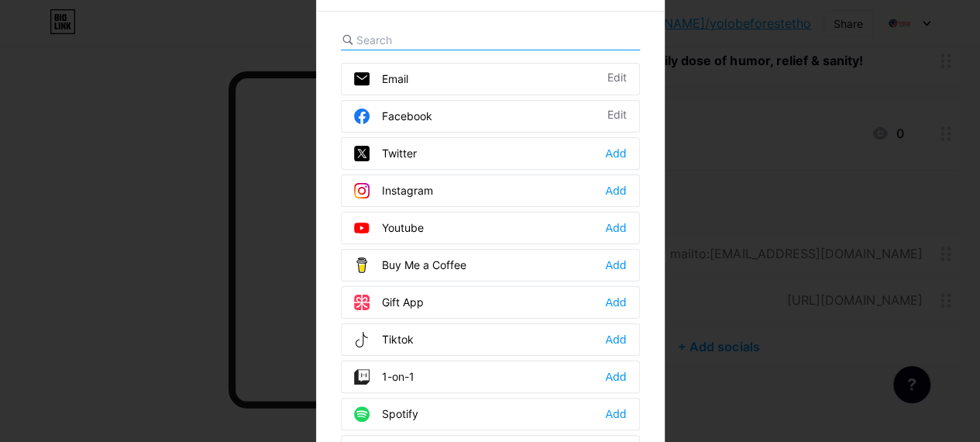
scroll to position [197, 0]
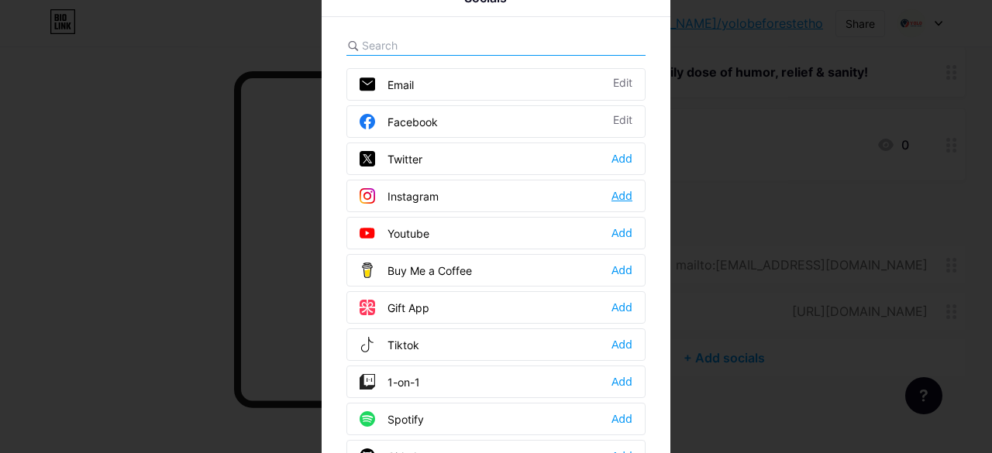
click at [626, 195] on div "Instagram Add" at bounding box center [495, 196] width 299 height 33
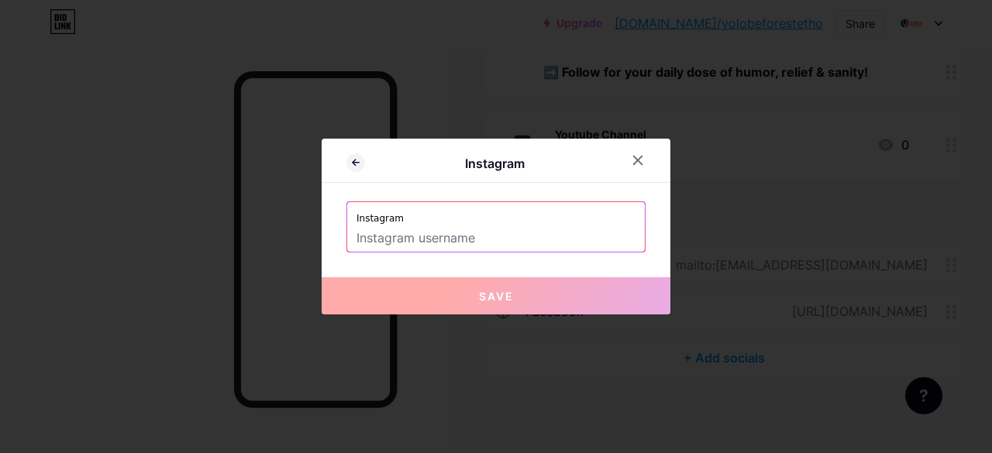
click at [482, 232] on input "text" at bounding box center [495, 239] width 279 height 26
click at [499, 239] on input "text" at bounding box center [495, 239] width 279 height 26
paste input "yolobeforestetho"
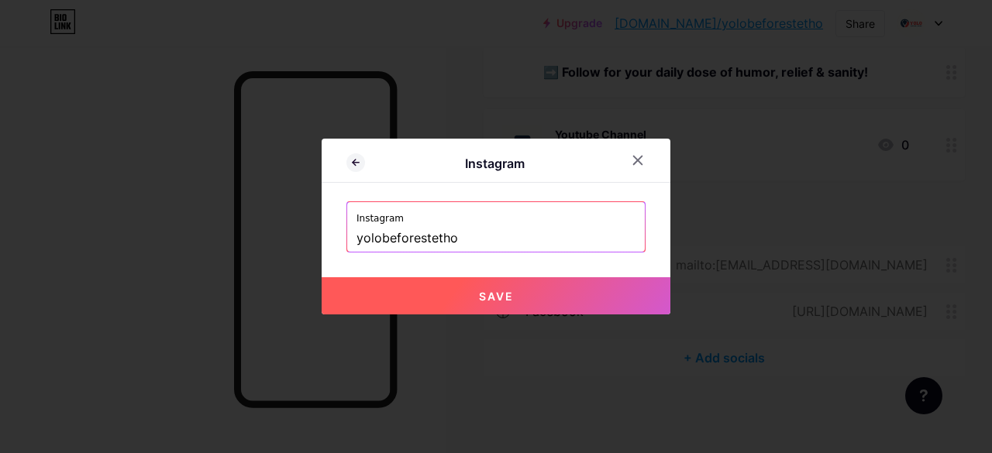
click at [508, 294] on button "Save" at bounding box center [496, 295] width 349 height 37
type input "https://instagram.com/yolobeforestetho"
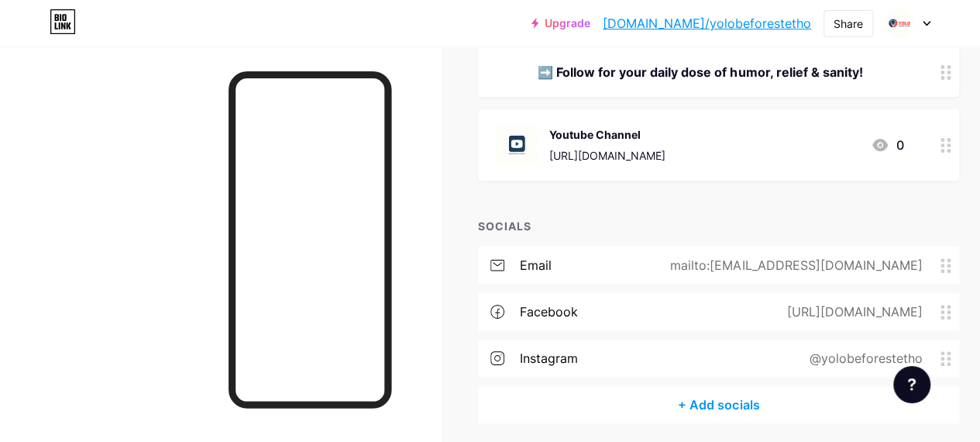
click at [704, 403] on div "+ Add socials" at bounding box center [718, 404] width 481 height 37
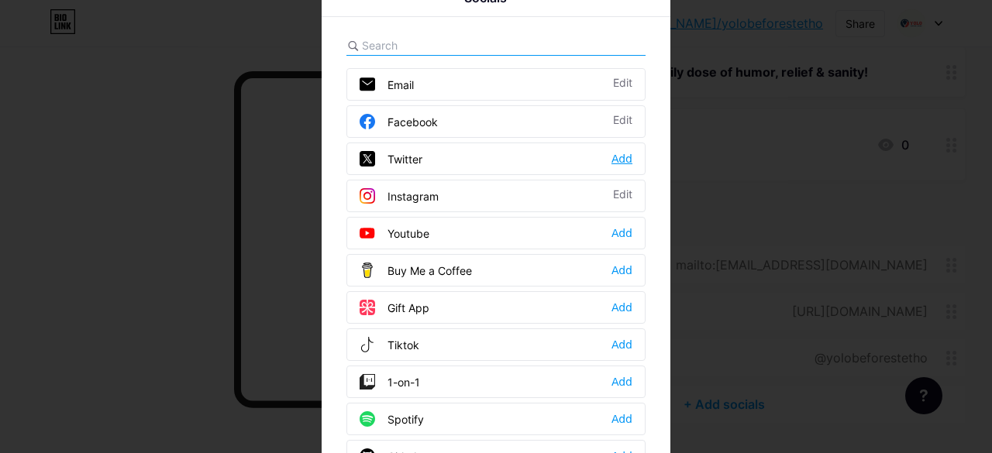
click at [611, 157] on div "Add" at bounding box center [621, 158] width 21 height 15
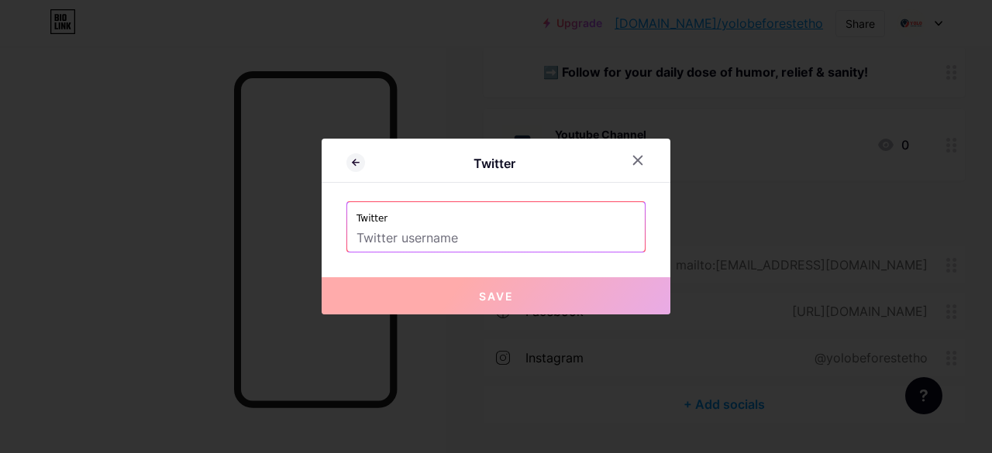
click at [425, 235] on input "text" at bounding box center [495, 239] width 279 height 26
paste input "yolobeforestetho"
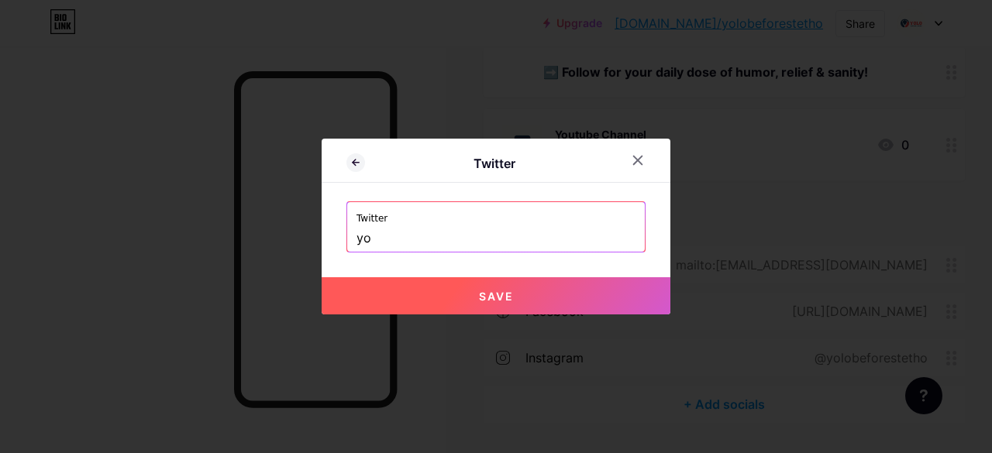
type input "y"
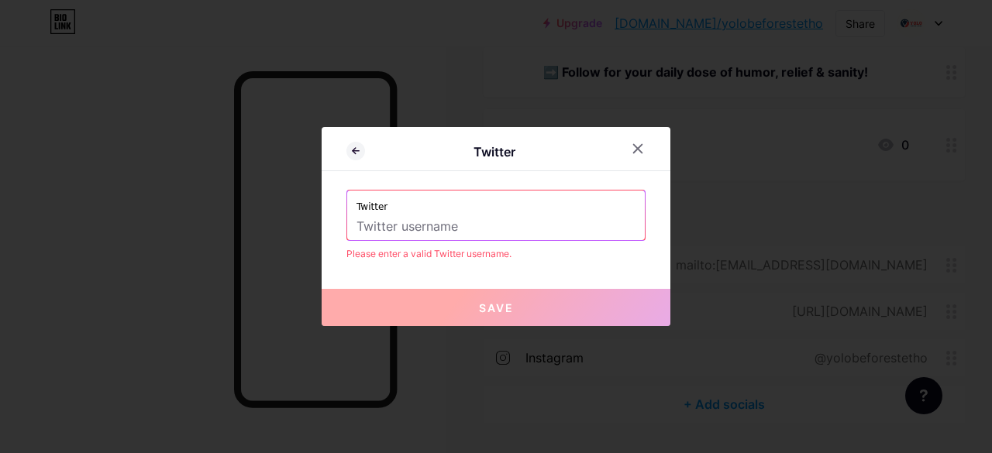
paste input "yolobe4stetho"
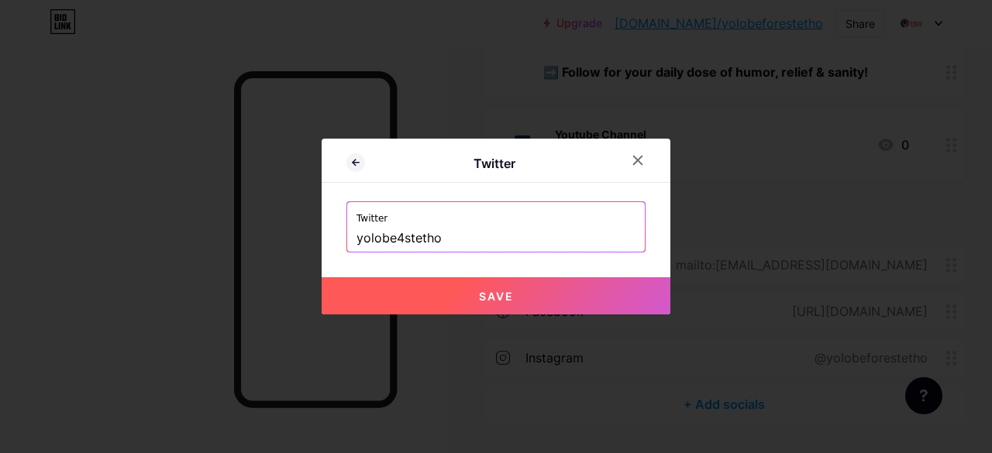
click at [501, 290] on span "Save" at bounding box center [496, 296] width 35 height 13
type input "https://twitter.com/yolobe4stetho"
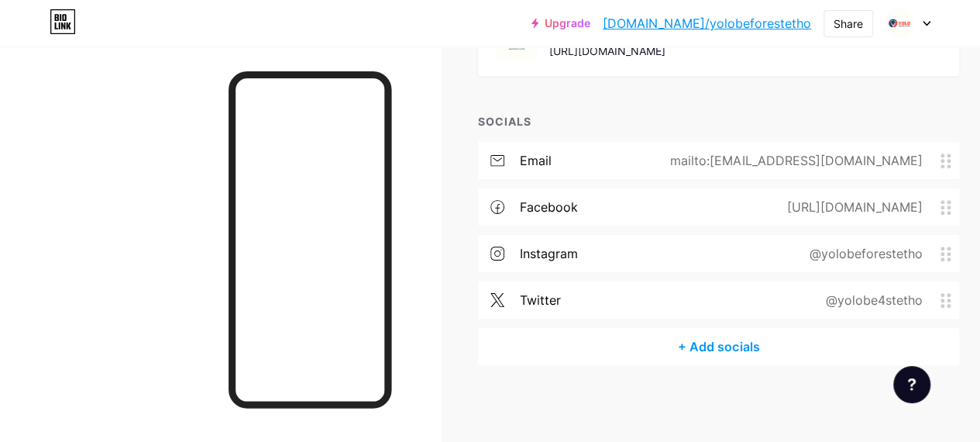
click at [724, 345] on div "+ Add socials" at bounding box center [718, 346] width 481 height 37
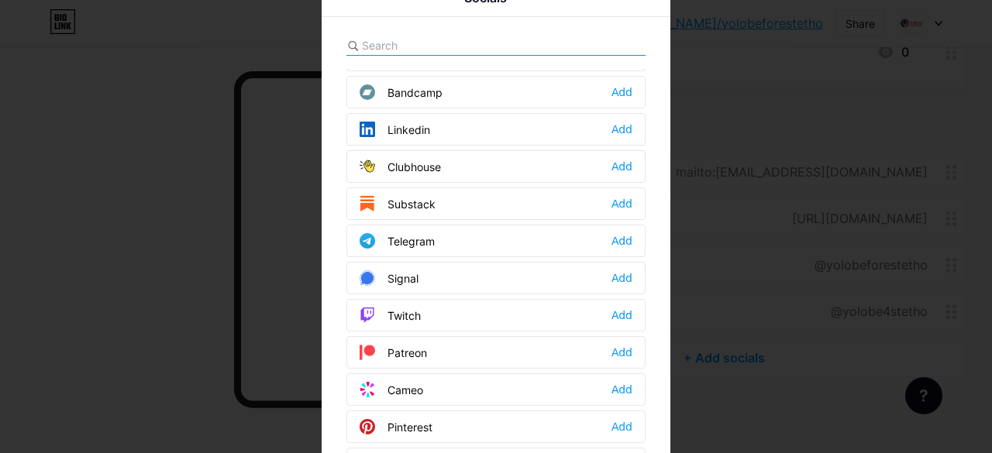
scroll to position [620, 0]
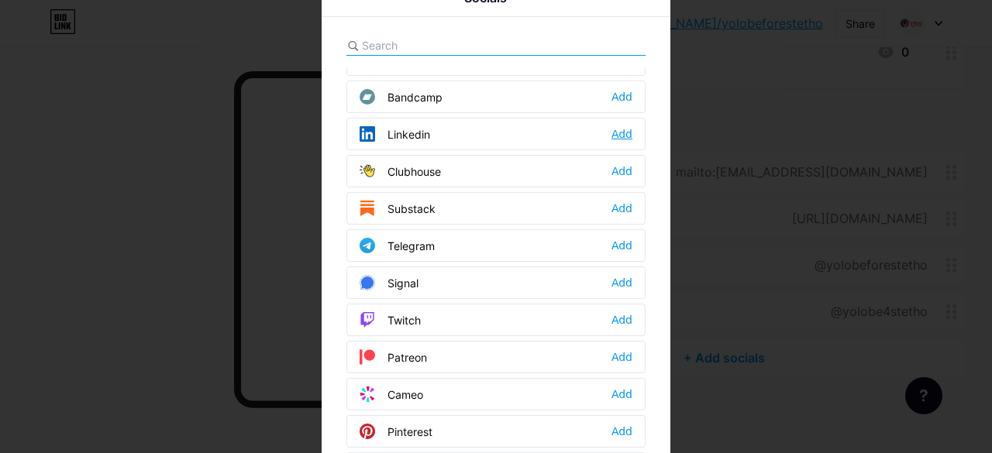
click at [618, 126] on div "Add" at bounding box center [621, 133] width 21 height 15
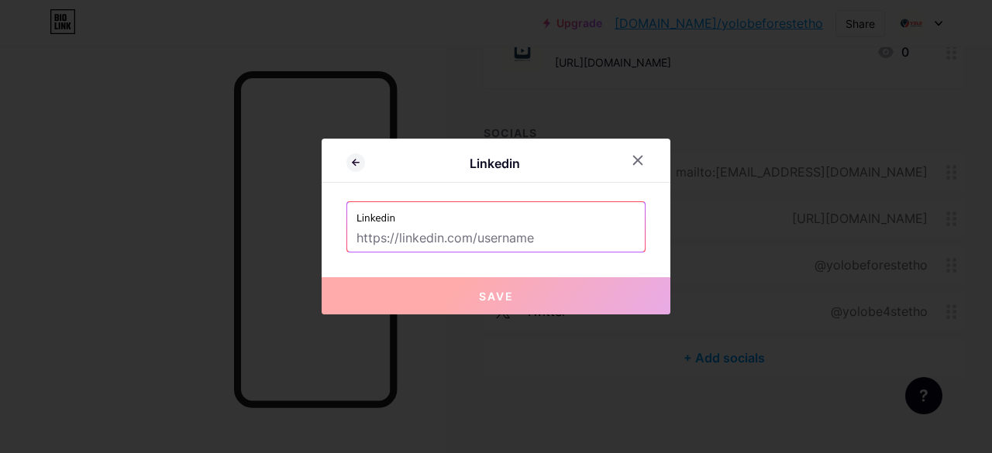
click at [511, 241] on input "text" at bounding box center [495, 239] width 279 height 26
click at [493, 233] on input "text" at bounding box center [495, 239] width 279 height 26
paste input "https://www.linkedin.com/company/yolobeforestethoo"
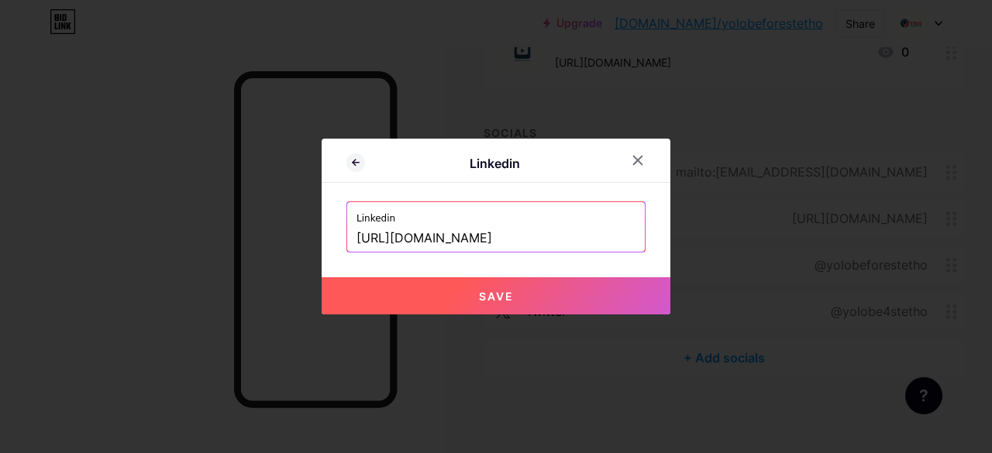
scroll to position [0, 0]
click at [626, 239] on input "https://www.linkedin.com/company/yolobeforestethoo" at bounding box center [495, 239] width 279 height 26
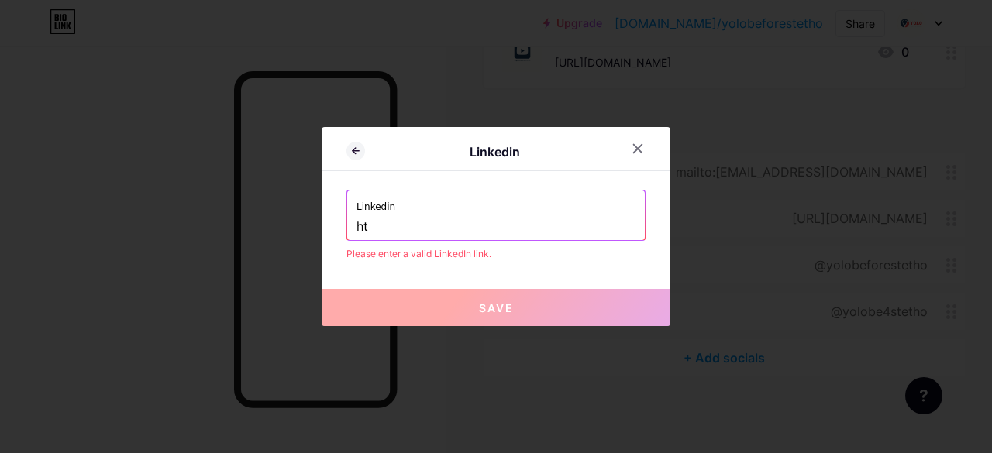
type input "h"
paste input "https://www.linkedin.com/company/yolobeforestethoo"
type input "https://www.linkedin.com/company/yolobeforestethoo"
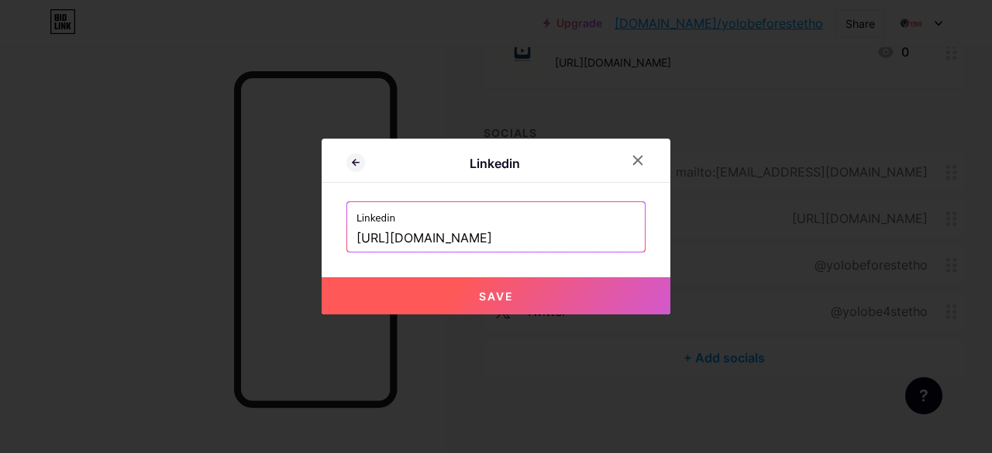
click at [491, 302] on button "Save" at bounding box center [496, 295] width 349 height 37
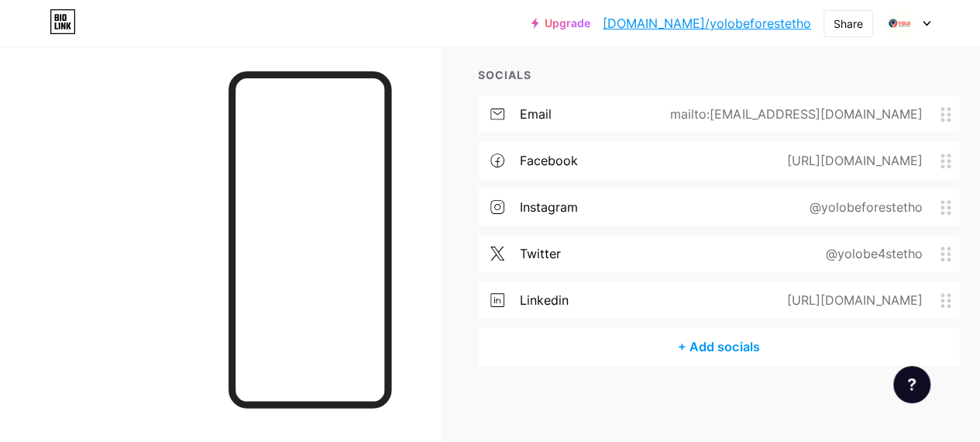
click at [721, 353] on div "+ Add socials" at bounding box center [718, 346] width 481 height 37
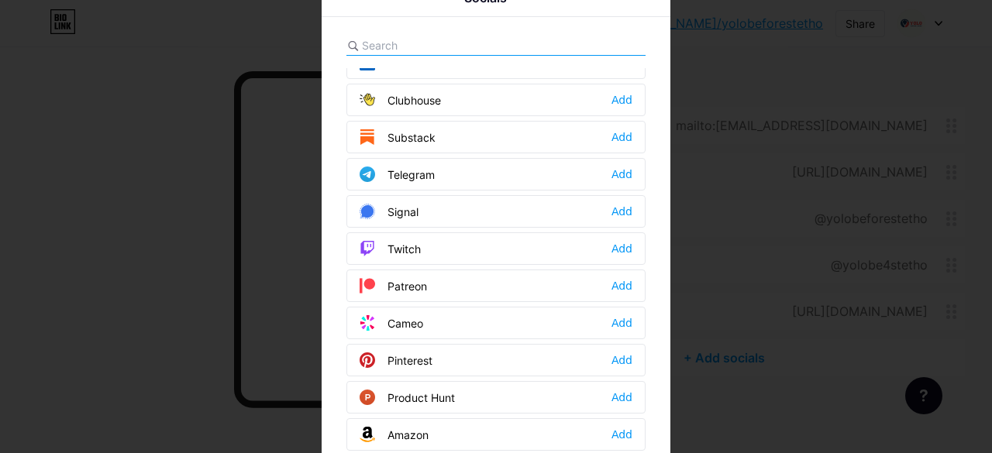
scroll to position [697, 0]
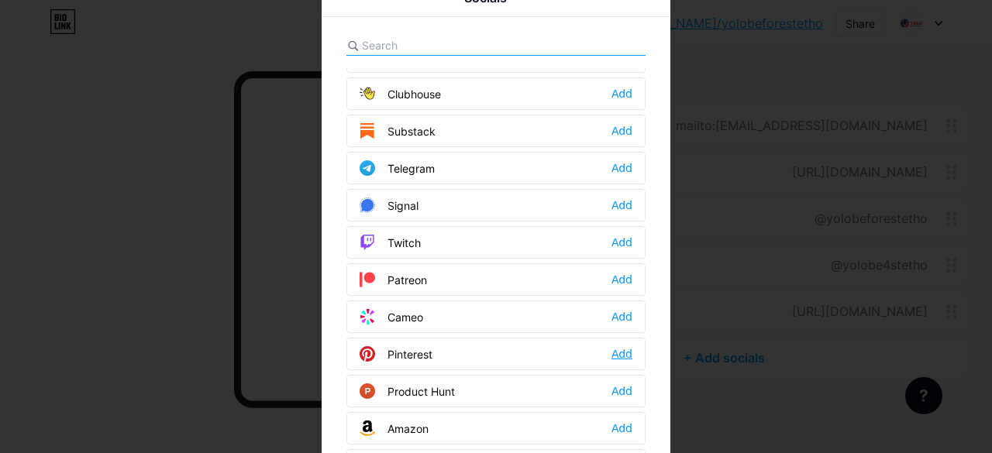
click at [616, 346] on div "Add" at bounding box center [621, 353] width 21 height 15
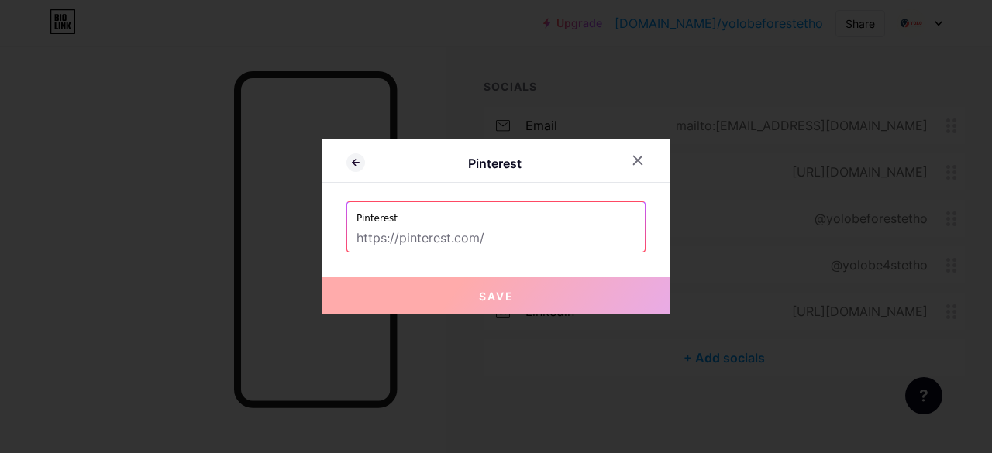
click at [455, 239] on input "text" at bounding box center [495, 239] width 279 height 26
click at [446, 237] on input "text" at bounding box center [495, 239] width 279 height 26
paste input "https://in.pinterest.com/yolobeforestetho/"
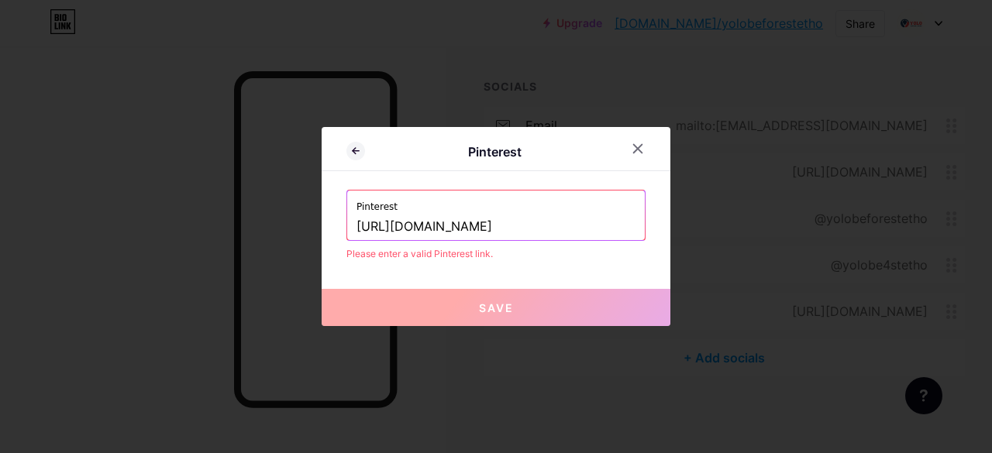
click at [408, 230] on input "https://in.pinterest.com/yolobeforestetho" at bounding box center [495, 227] width 279 height 26
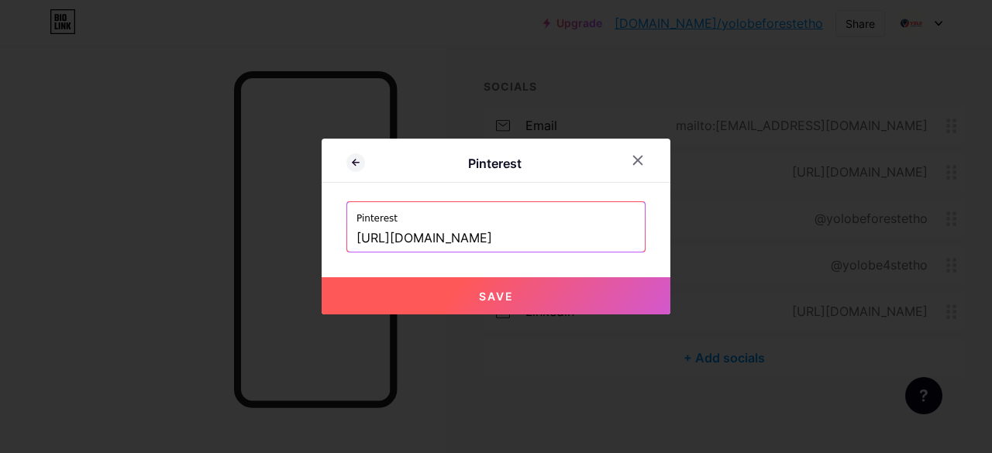
type input "https://pinterest.com/yolobeforestetho"
click at [499, 303] on button "Save" at bounding box center [496, 295] width 349 height 37
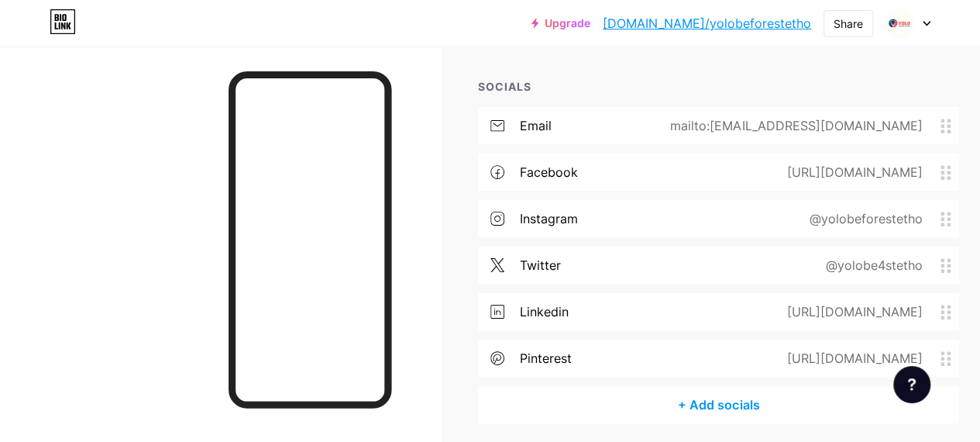
click at [718, 394] on div "+ Add socials" at bounding box center [718, 404] width 481 height 37
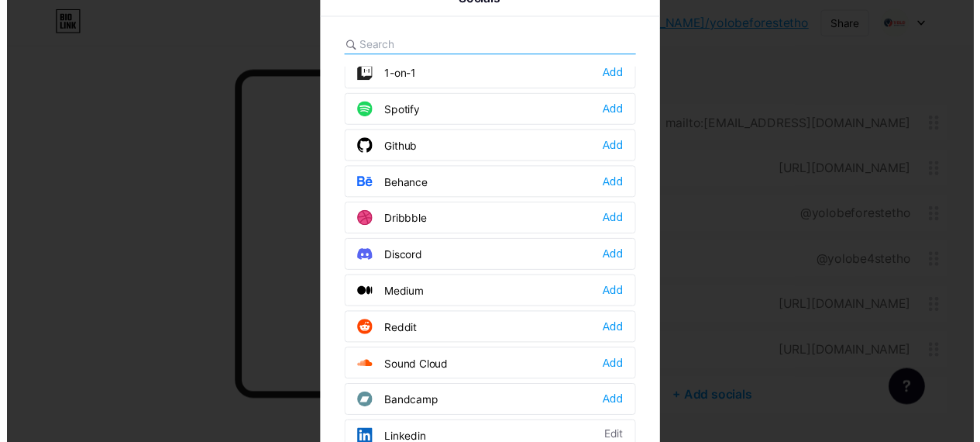
scroll to position [387, 0]
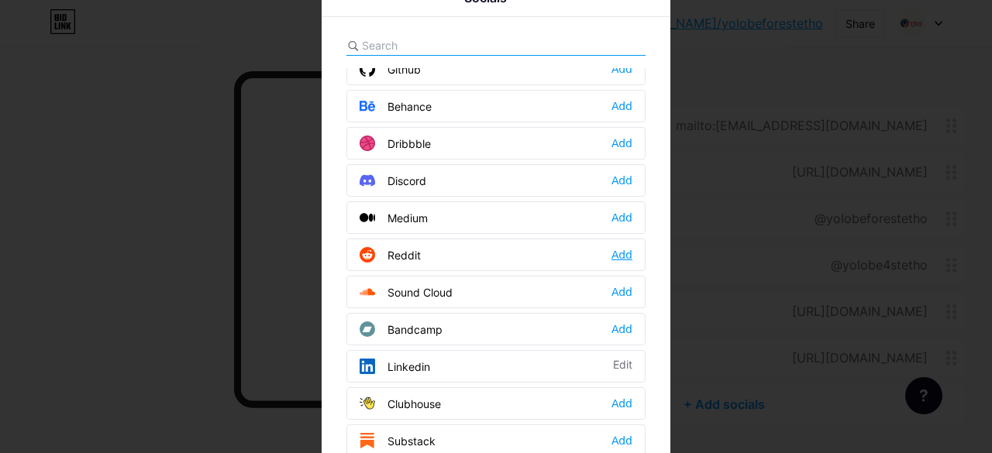
click at [625, 247] on div "Add" at bounding box center [621, 254] width 21 height 15
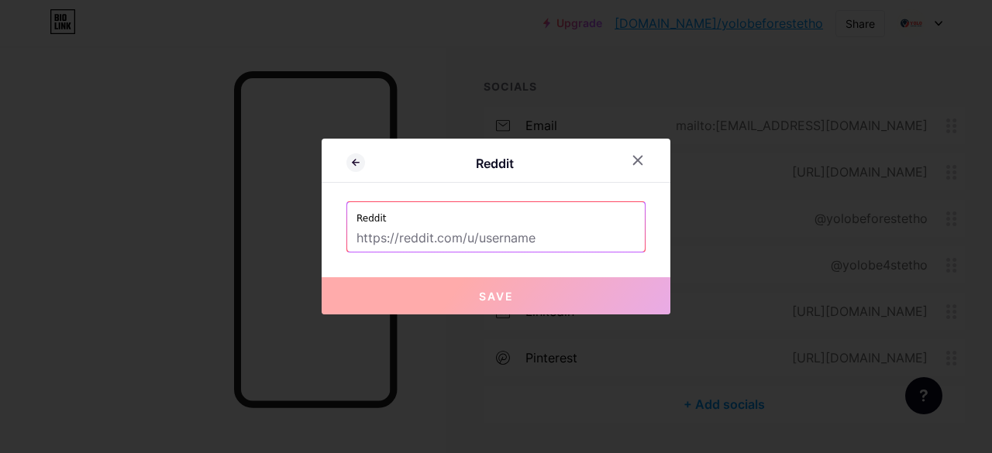
click at [512, 246] on input "text" at bounding box center [495, 239] width 279 height 26
click at [465, 226] on input "text" at bounding box center [495, 239] width 279 height 26
paste input "https://www.reddit.com/r/YOLObeforeStetho/"
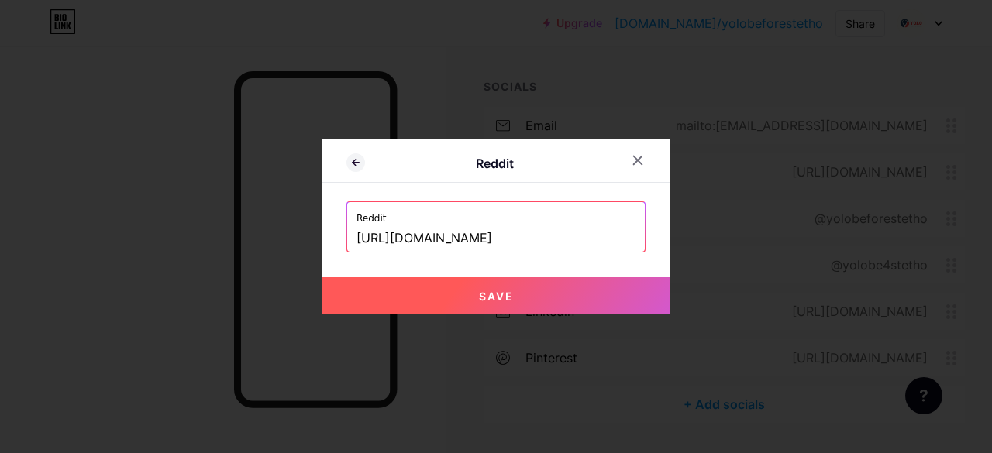
type input "https://www.reddit.com/r/YOLObeforeStetho"
click at [522, 295] on button "Save" at bounding box center [496, 295] width 349 height 37
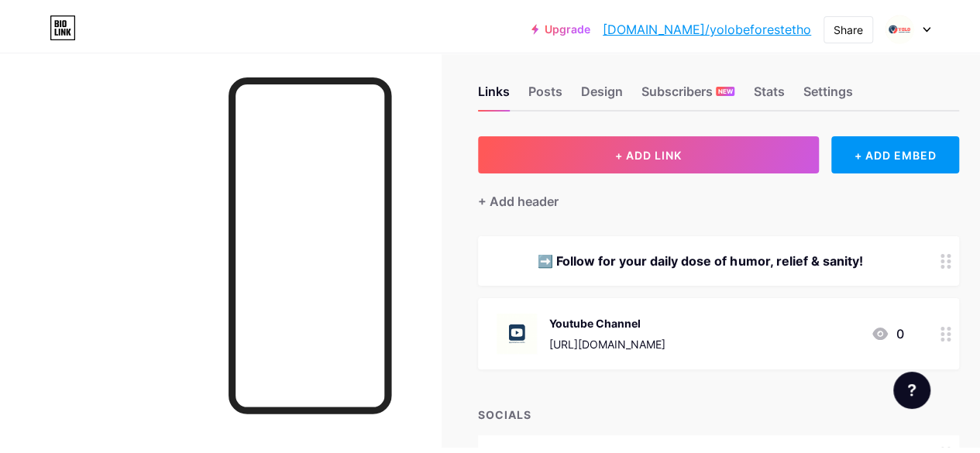
scroll to position [0, 0]
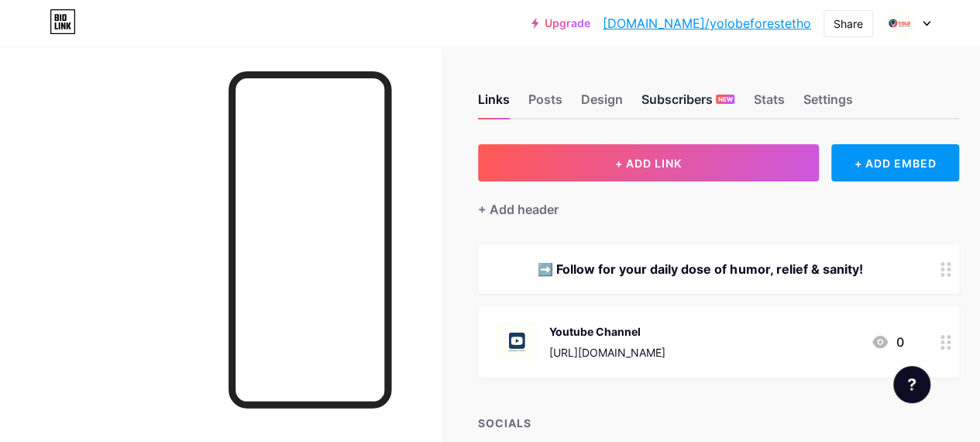
click at [676, 107] on div "Subscribers NEW" at bounding box center [688, 104] width 93 height 28
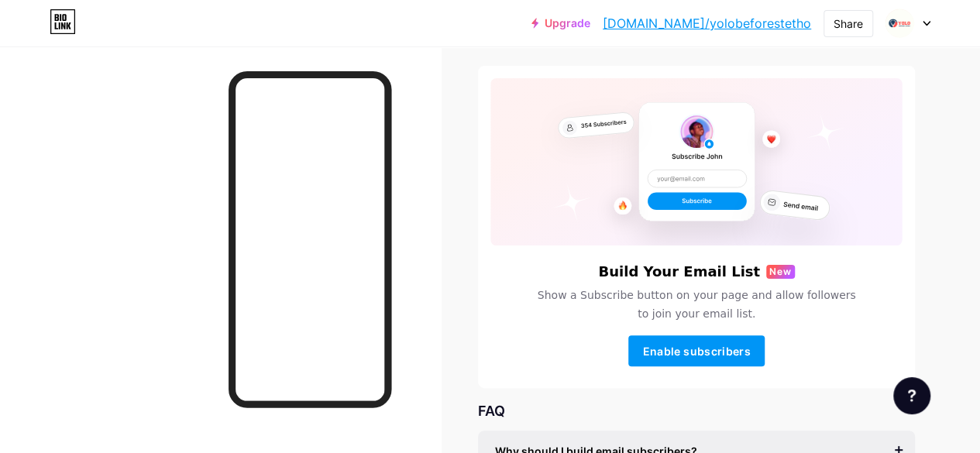
scroll to position [155, 0]
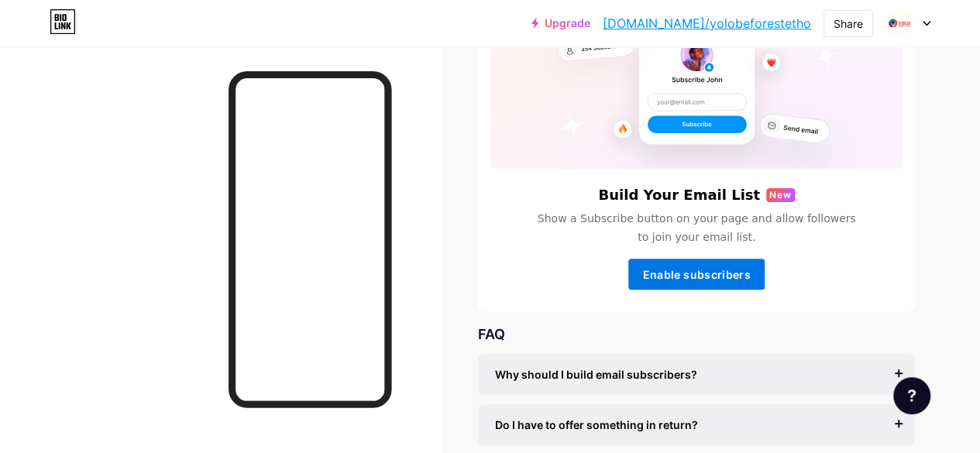
click at [721, 264] on button "Enable subscribers" at bounding box center [696, 274] width 136 height 31
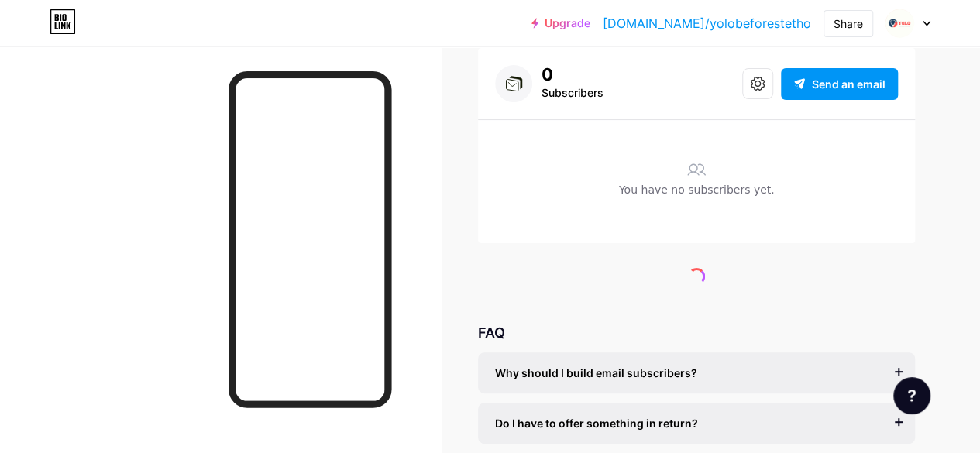
scroll to position [29, 0]
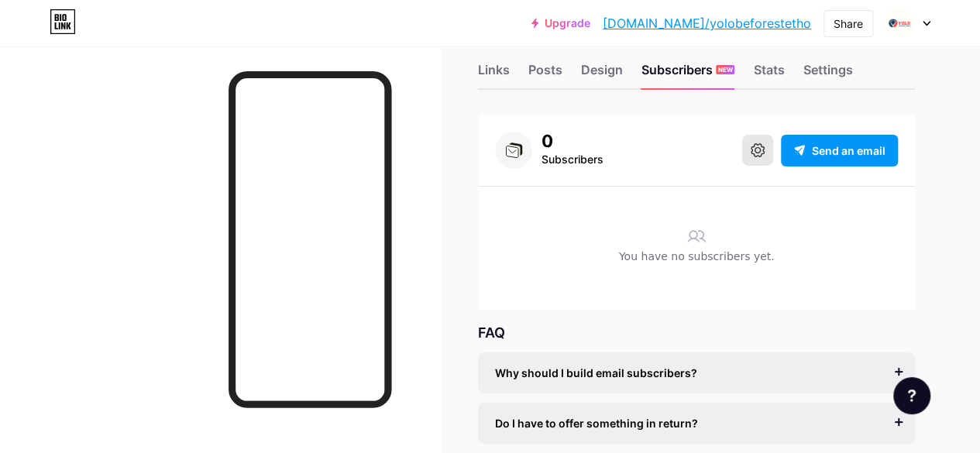
click at [758, 157] on button at bounding box center [757, 150] width 31 height 31
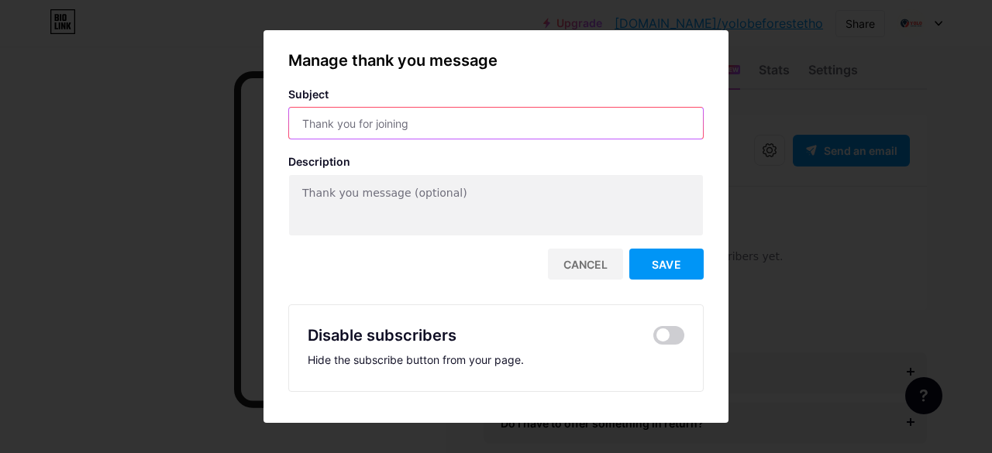
click at [417, 124] on input "text" at bounding box center [496, 123] width 414 height 31
click at [415, 127] on input "text" at bounding box center [496, 123] width 414 height 31
paste input "🩺 Big Thanks, Doc Fam!"
type input "🩺 Big Thanks, Doc Fam!"
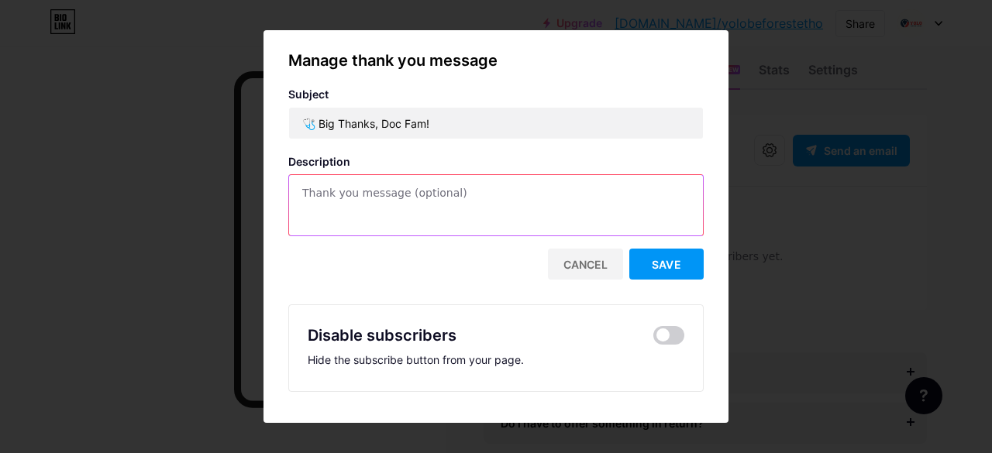
click at [425, 184] on textarea at bounding box center [496, 206] width 414 height 62
click at [394, 204] on textarea at bounding box center [496, 206] width 414 height 62
paste textarea "Every click, share, and support helps us keep prescribing humor & relief for th…"
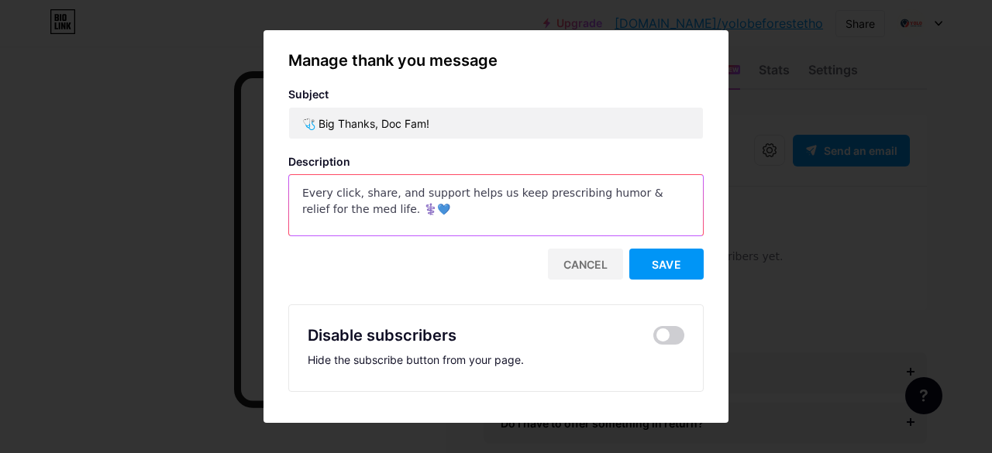
type textarea "Every click, share, and support helps us keep prescribing humor & relief for th…"
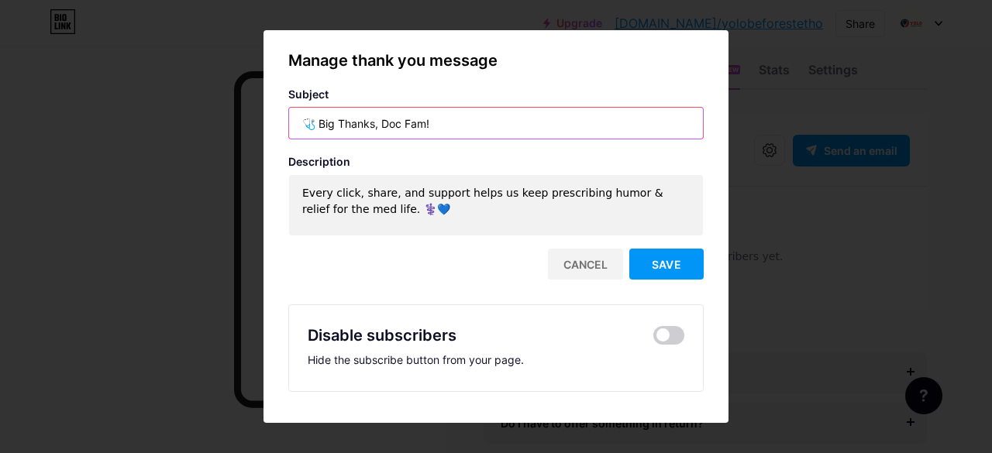
click at [478, 126] on input "🩺 Big Thanks, Doc Fam!" at bounding box center [496, 123] width 414 height 31
type input "🩺"
paste input "🙏 Grateful Always"
type input "🙏"
paste input "⚕️ Heartfelt Thanks"
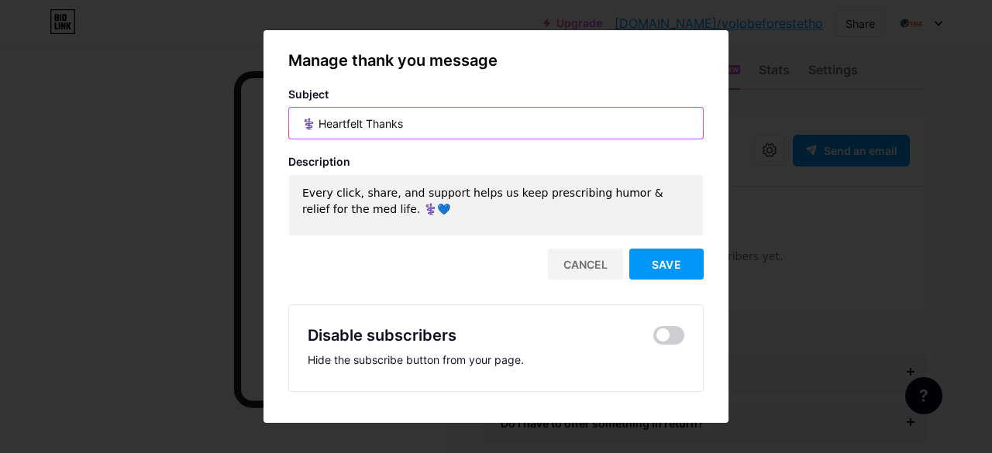
type input "⚕️ Heartfelt Thanks"
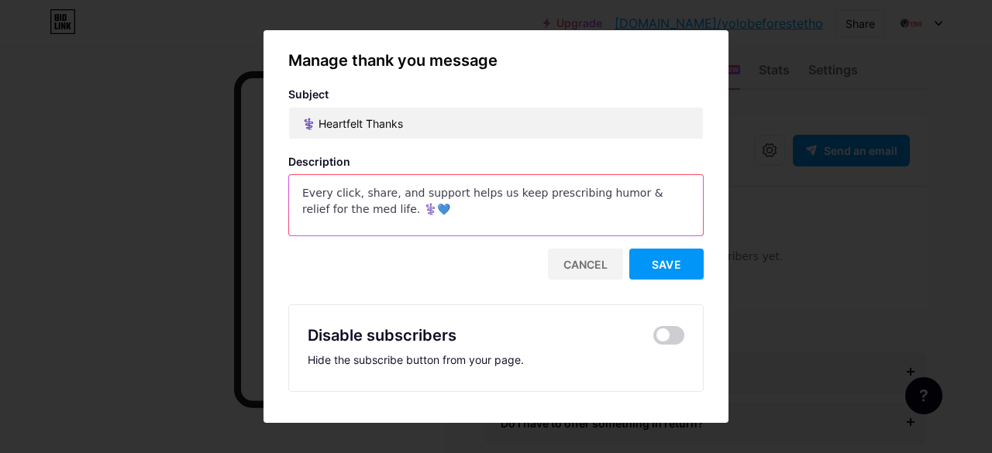
drag, startPoint x: 381, startPoint y: 219, endPoint x: 290, endPoint y: 200, distance: 93.3
click at [290, 200] on textarea "Every click, share, and support helps us keep prescribing humor & relief for th…" at bounding box center [496, 206] width 414 height 62
paste textarea "Thank you for supporting Yolo Before Stetho—a space where medicine, stories & r…"
click at [525, 195] on textarea "Thank you for supporting Yolo Before Stetho—a space where medicine, stories & r…" at bounding box center [496, 206] width 414 height 62
click at [638, 197] on textarea "A space where medicine, stories & real moments come together. 💙✨" at bounding box center [496, 206] width 414 height 62
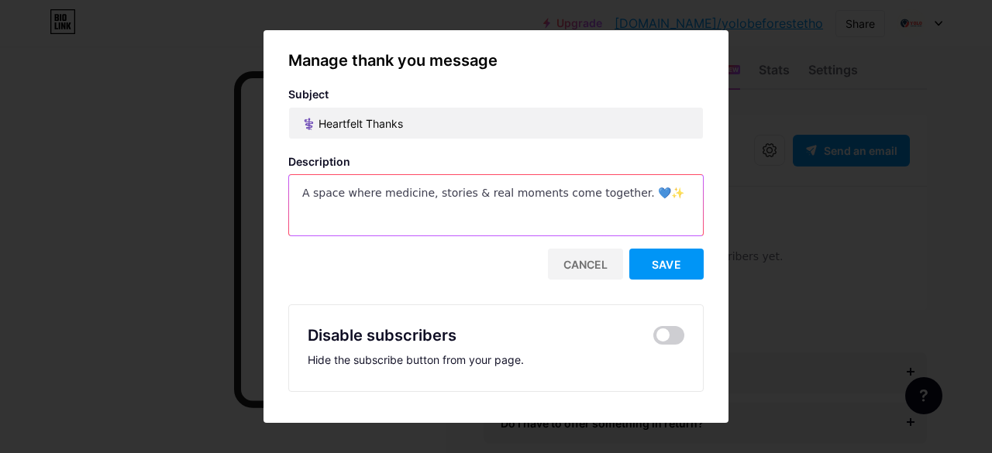
type textarea "A space where medicine, stories & real moments come together. 💙✨"
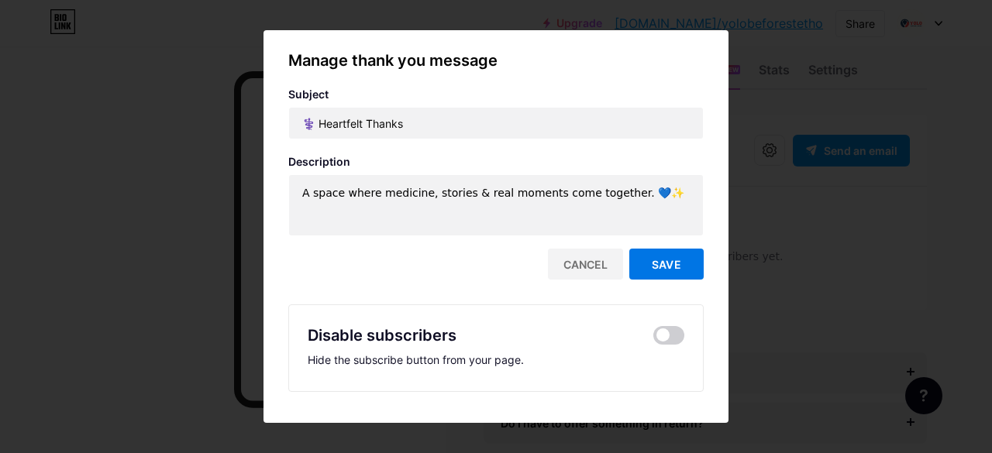
click at [652, 264] on span "Save" at bounding box center [666, 264] width 29 height 13
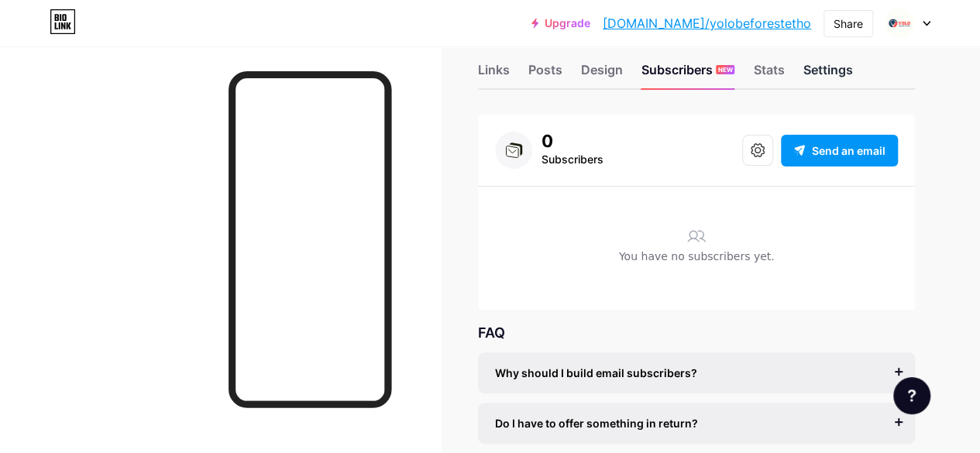
click at [834, 70] on div "Settings" at bounding box center [828, 74] width 50 height 28
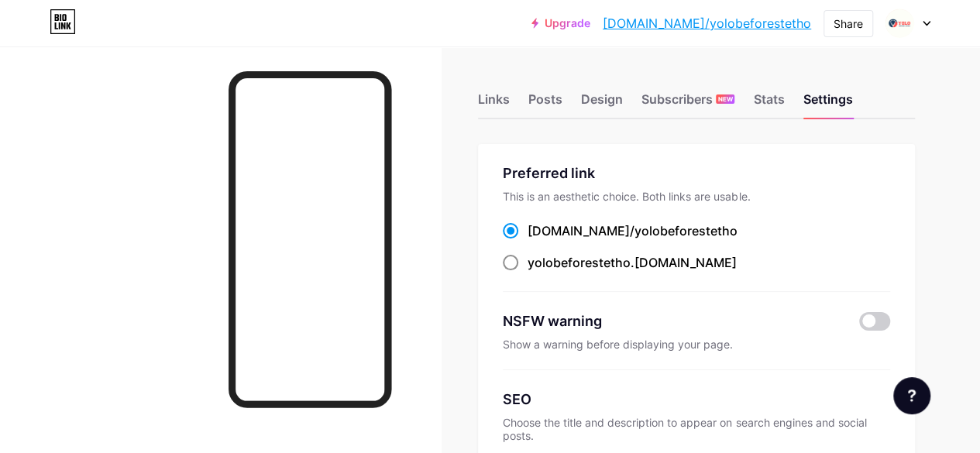
click at [517, 265] on span at bounding box center [510, 262] width 15 height 15
click at [528, 272] on input "yolobeforestetho .bio.link" at bounding box center [533, 277] width 10 height 10
radio input "true"
click at [518, 260] on span at bounding box center [510, 262] width 15 height 15
click at [528, 272] on input "yolobeforestetho .[DOMAIN_NAME]" at bounding box center [533, 277] width 10 height 10
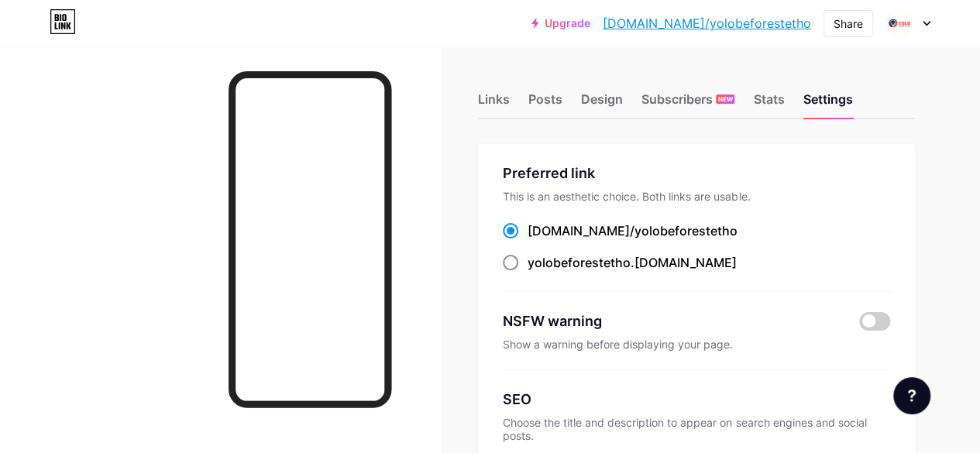
radio input "true"
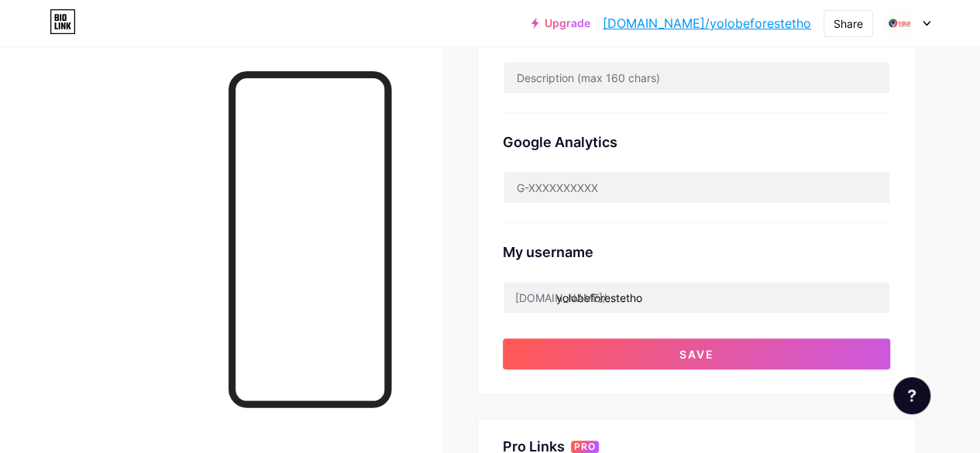
scroll to position [447, 0]
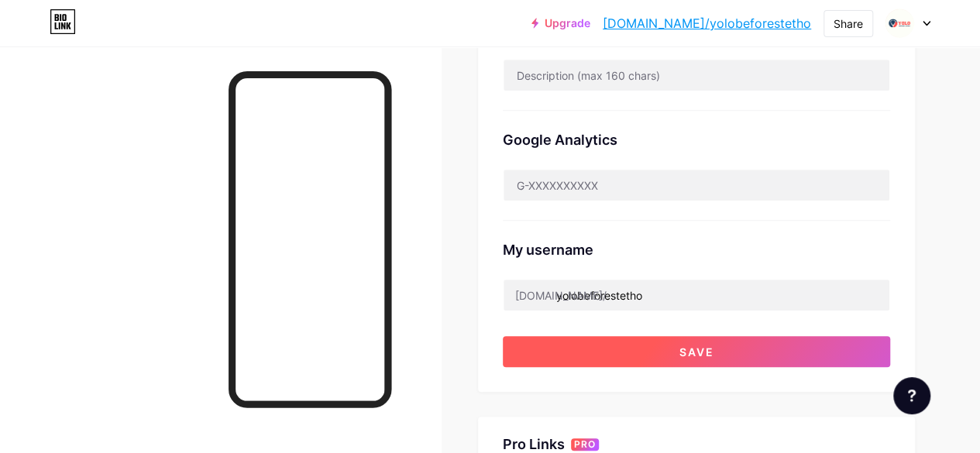
click at [662, 342] on button "Save" at bounding box center [696, 351] width 387 height 31
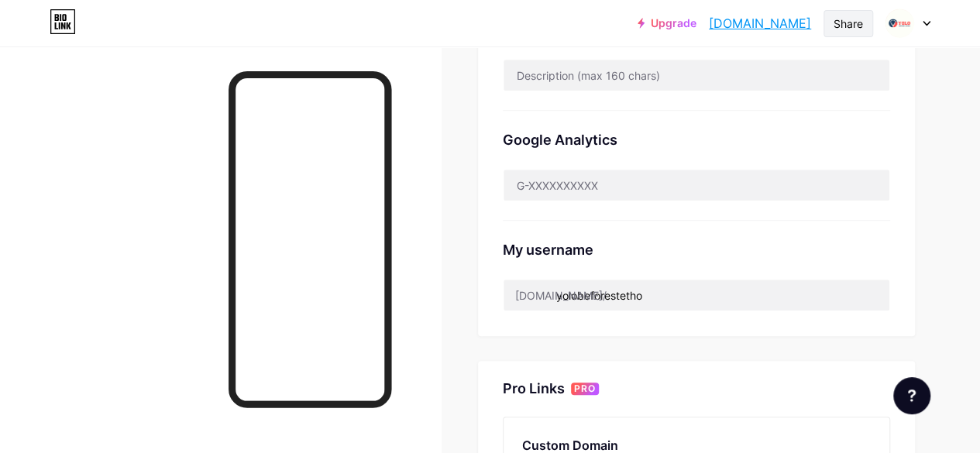
click at [842, 26] on div "Share" at bounding box center [848, 23] width 29 height 16
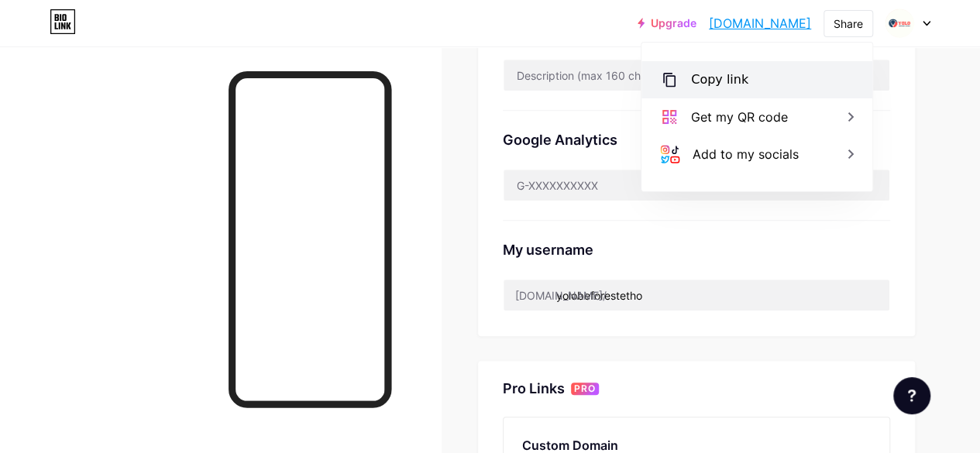
click at [705, 88] on div "Copy link" at bounding box center [719, 80] width 57 height 19
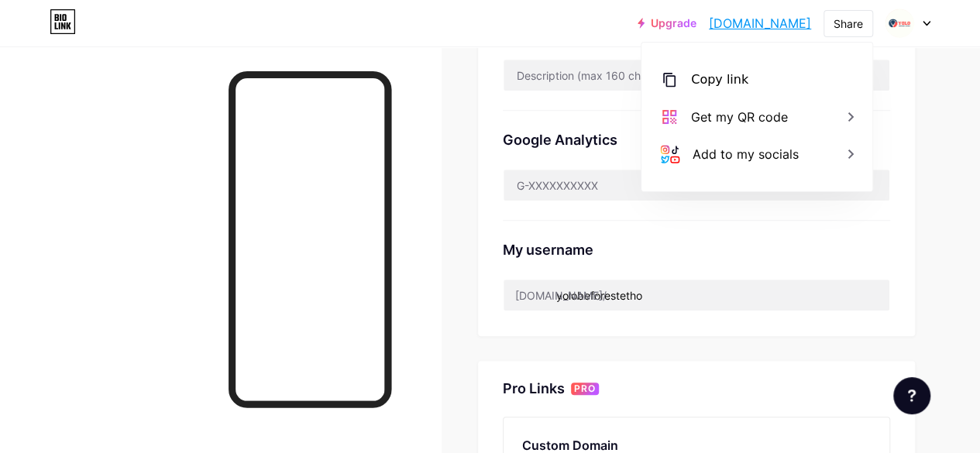
click at [459, 167] on div "Links Posts Design Subscribers NEW Stats Settings Preferred link This is an aes…" at bounding box center [490, 189] width 980 height 1180
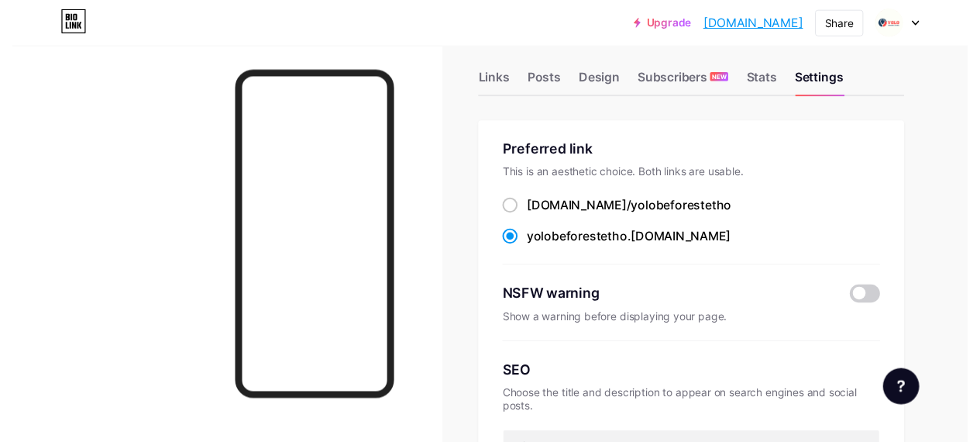
scroll to position [0, 0]
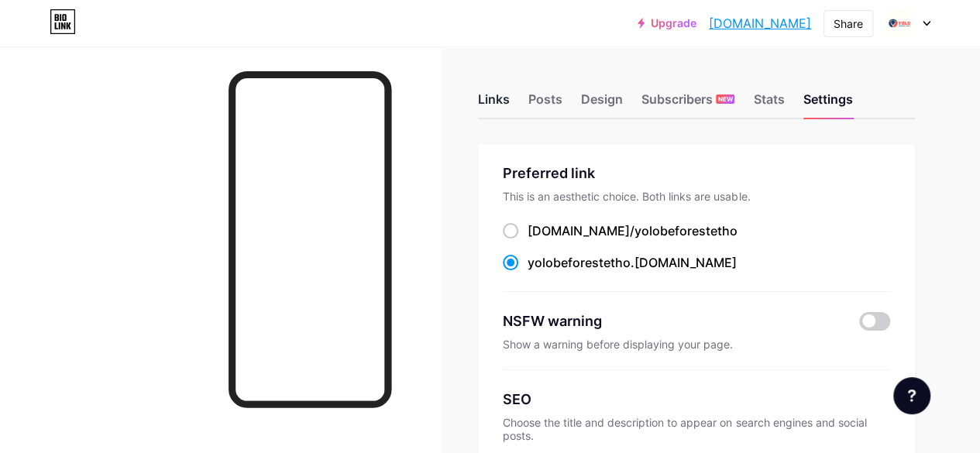
click at [492, 105] on div "Links" at bounding box center [494, 104] width 32 height 28
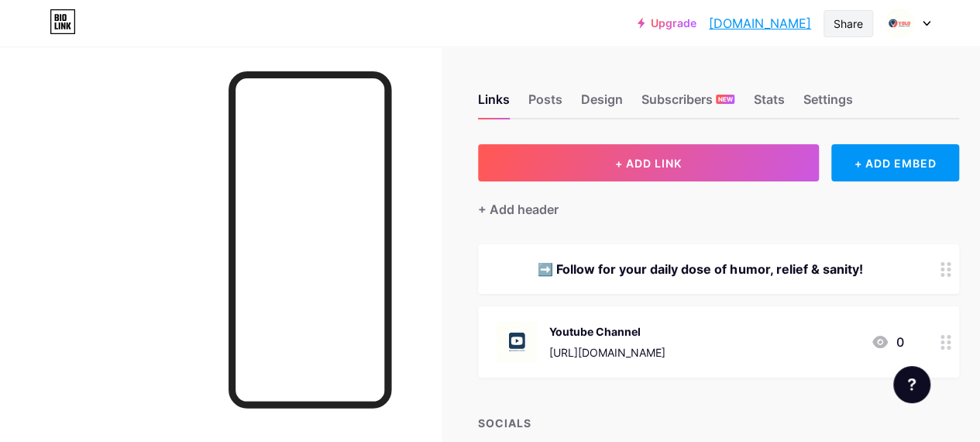
click at [849, 24] on div "Share" at bounding box center [848, 23] width 29 height 16
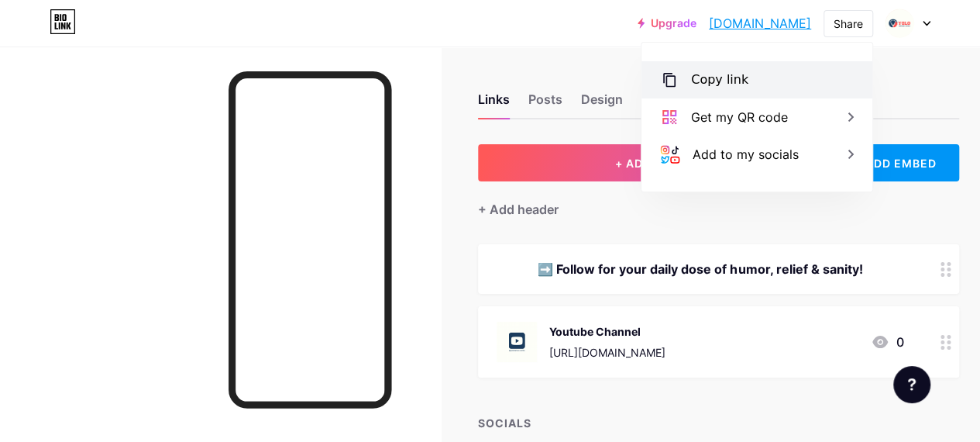
click at [718, 79] on div "Copy link" at bounding box center [719, 80] width 57 height 19
